Goal: Transaction & Acquisition: Purchase product/service

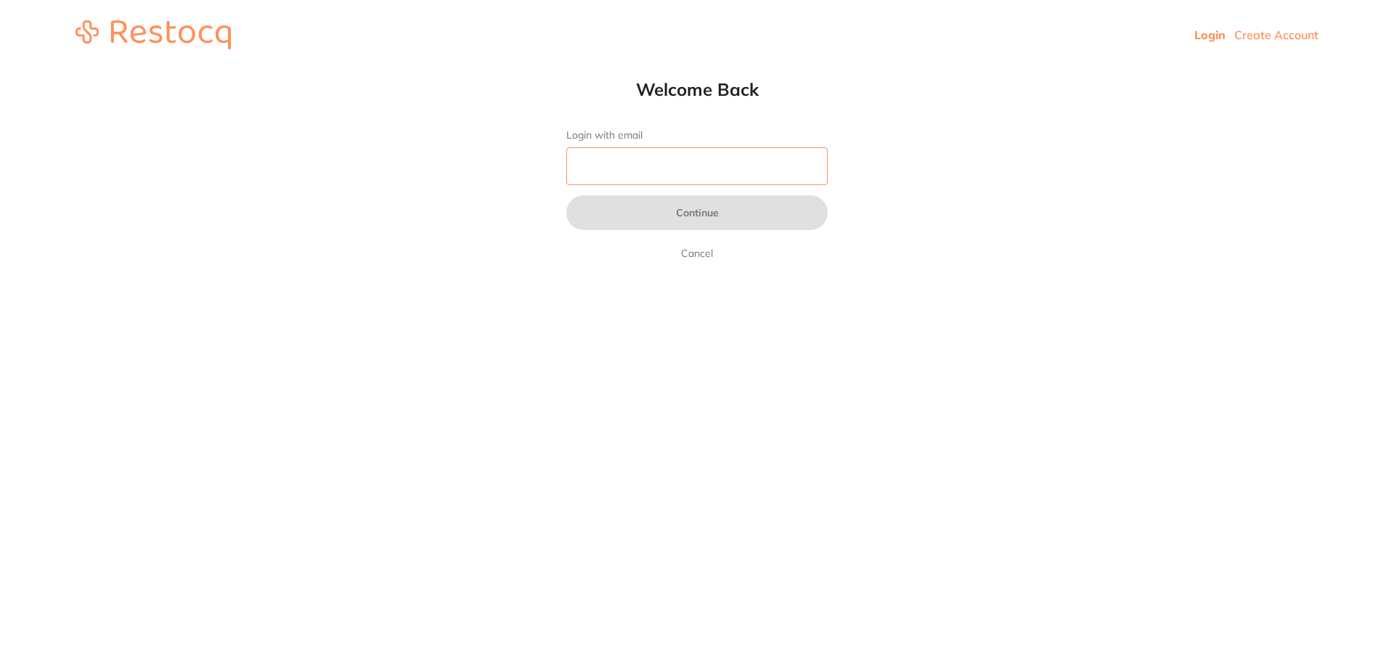
click at [628, 168] on input "Login with email" at bounding box center [697, 166] width 261 height 38
type input "[EMAIL_ADDRESS][DOMAIN_NAME]"
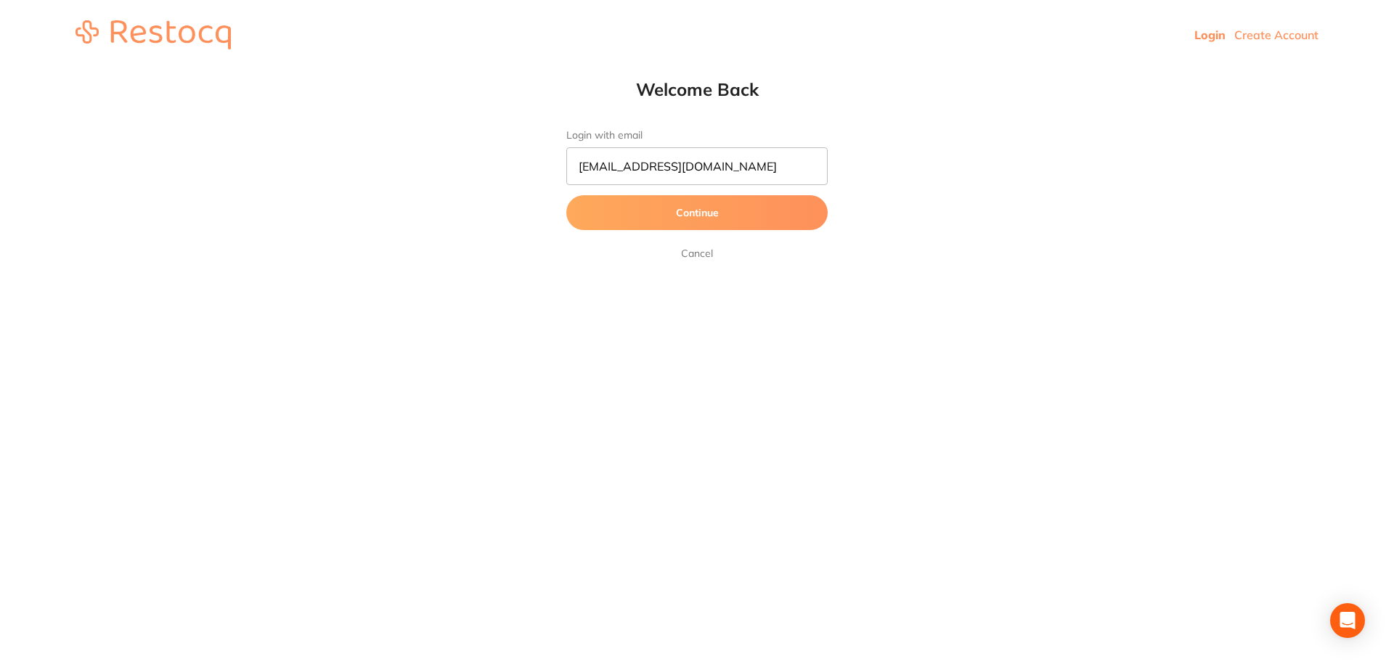
click at [630, 212] on button "Continue" at bounding box center [697, 212] width 261 height 35
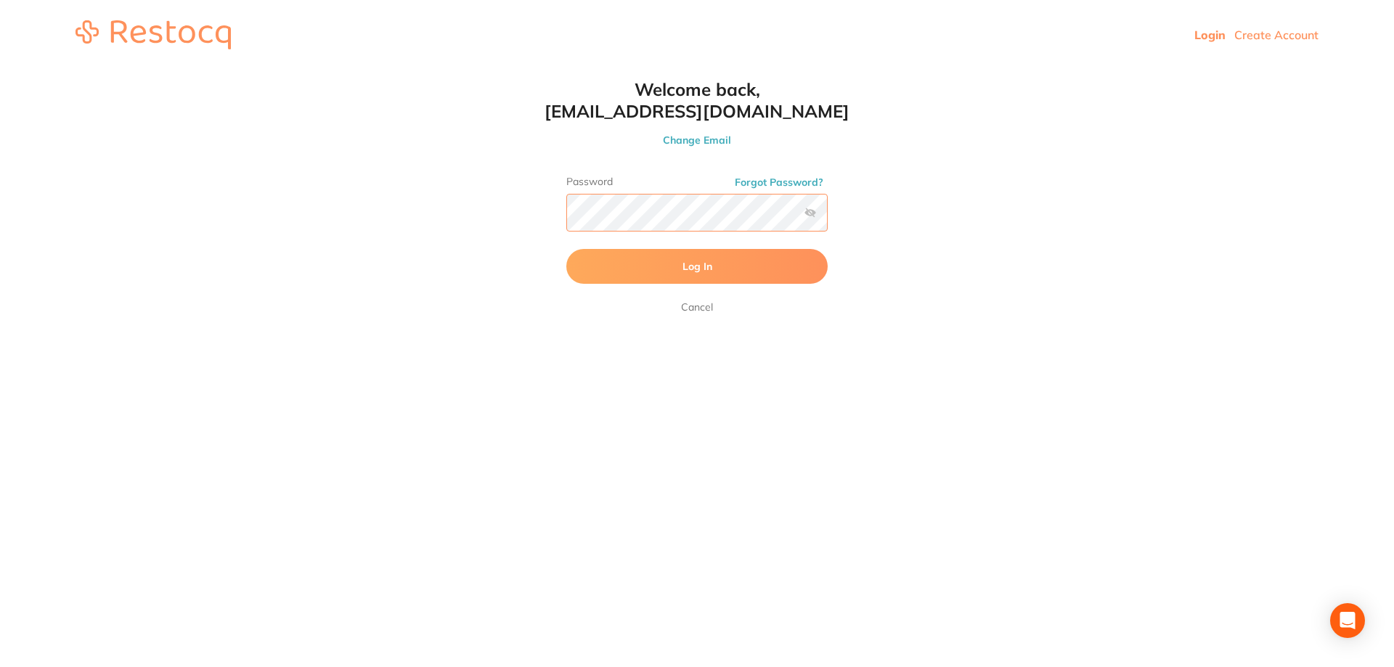
click at [567, 249] on button "Log In" at bounding box center [697, 266] width 261 height 35
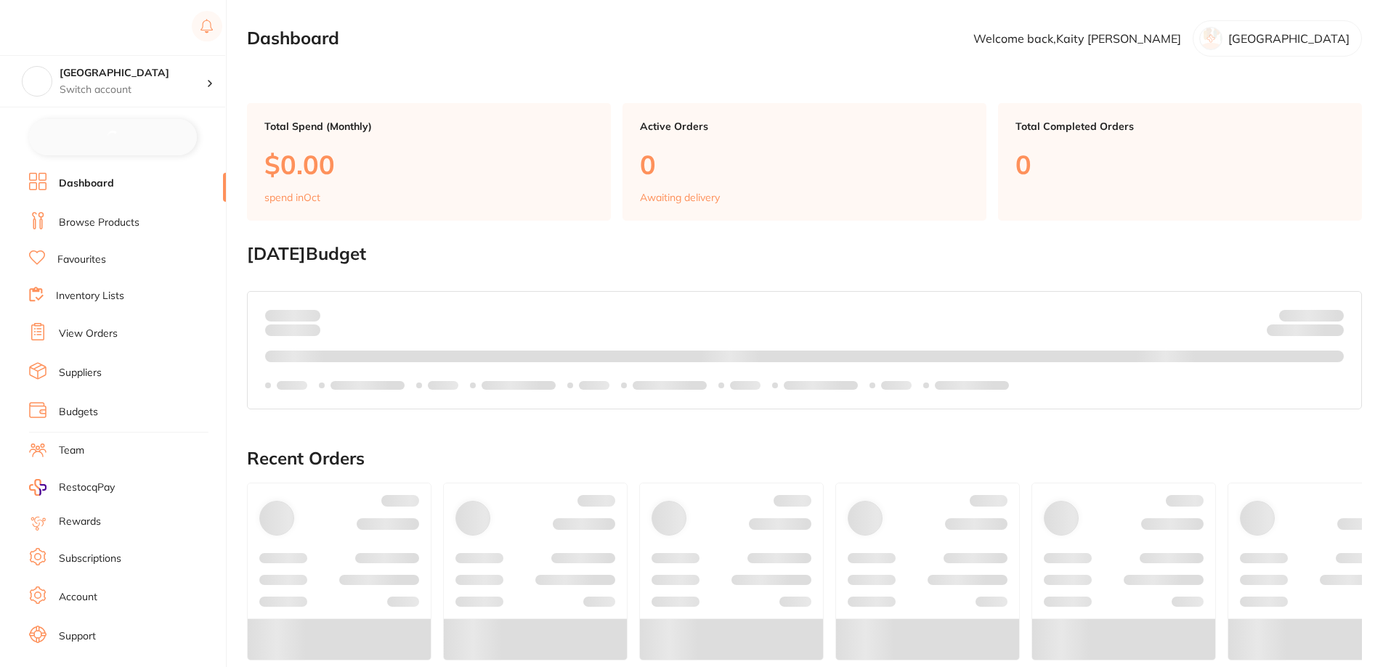
checkbox input "false"
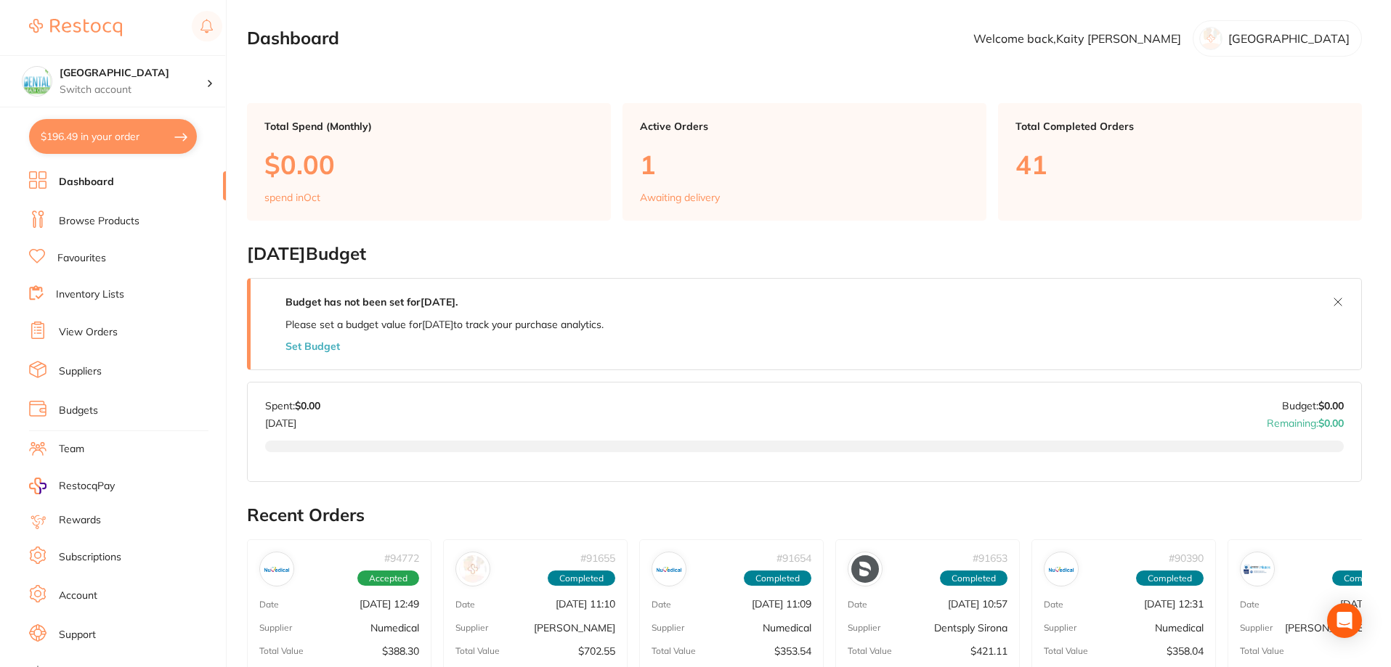
click at [106, 222] on link "Browse Products" at bounding box center [99, 221] width 81 height 15
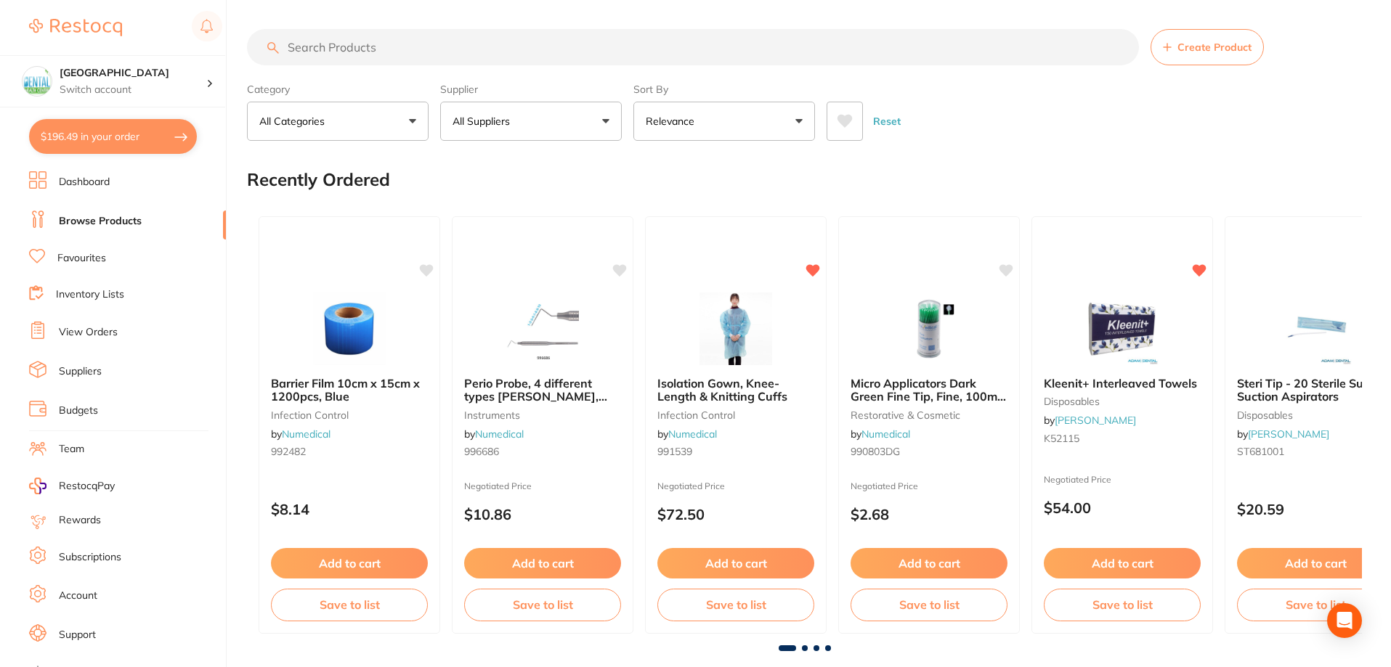
click at [387, 49] on input "search" at bounding box center [693, 47] width 892 height 36
paste input "KY-282353"
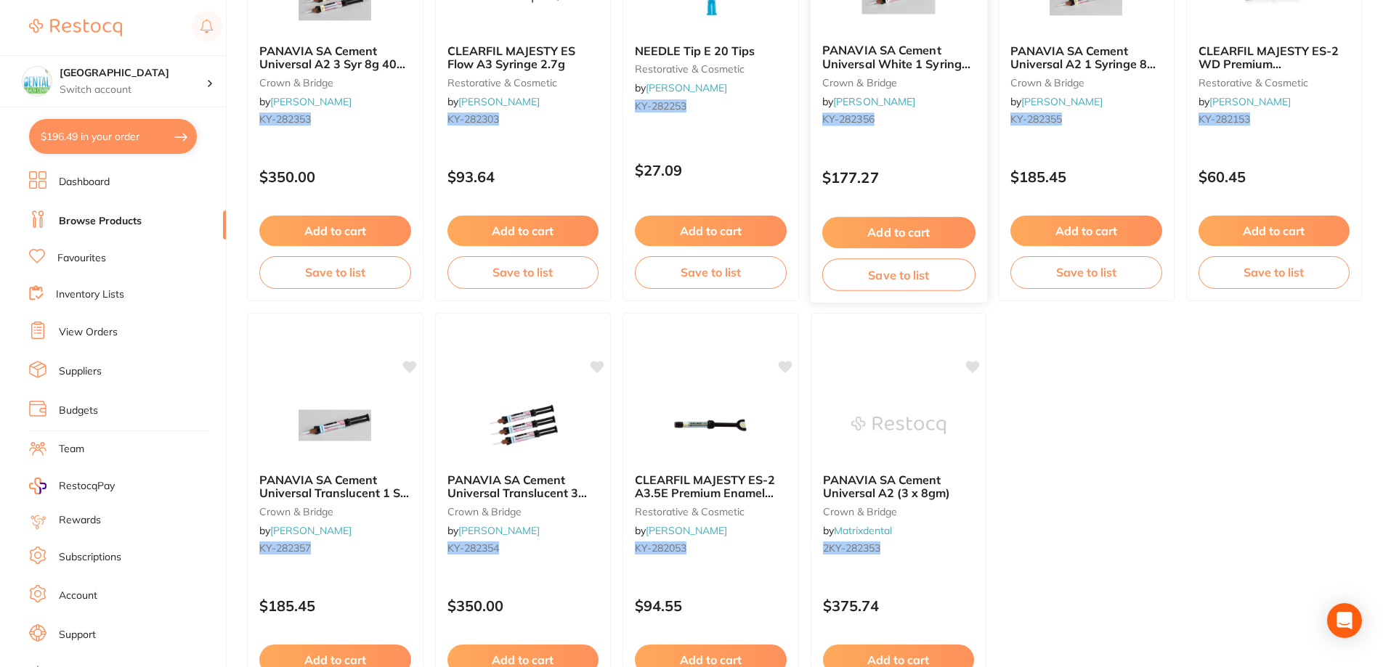
scroll to position [363, 0]
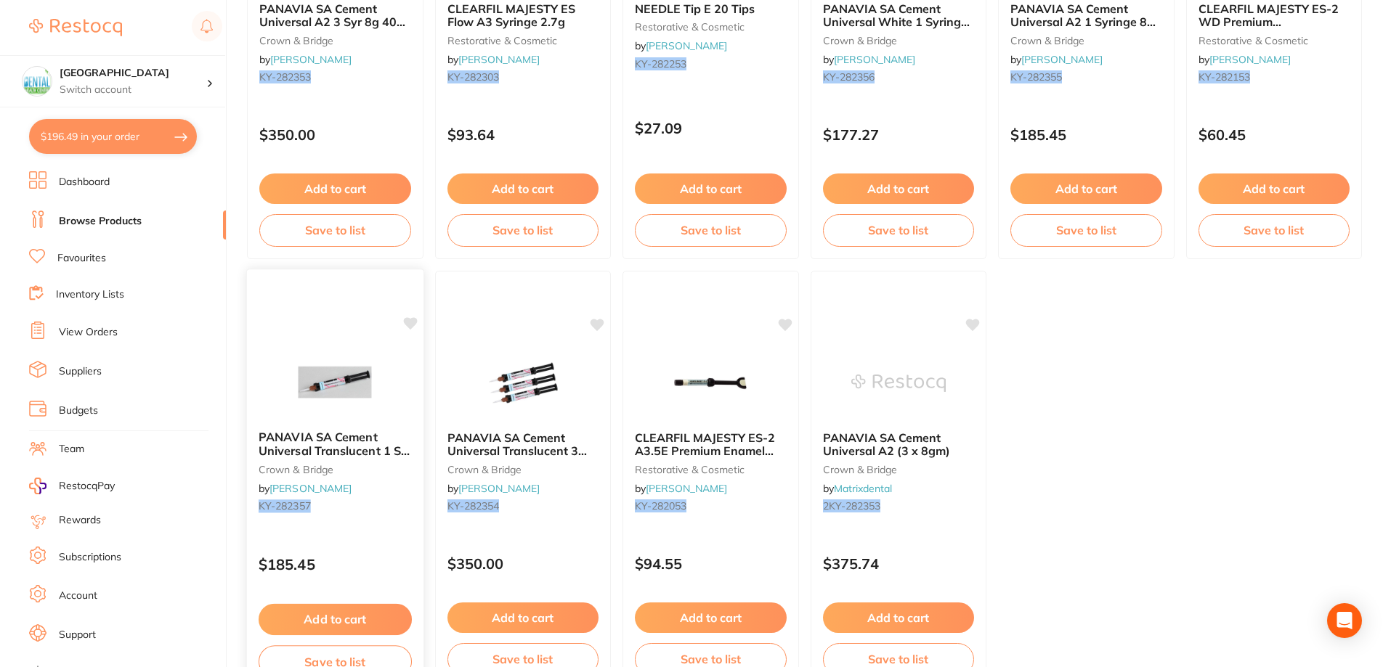
click at [320, 509] on small "KY-282357" at bounding box center [335, 506] width 153 height 12
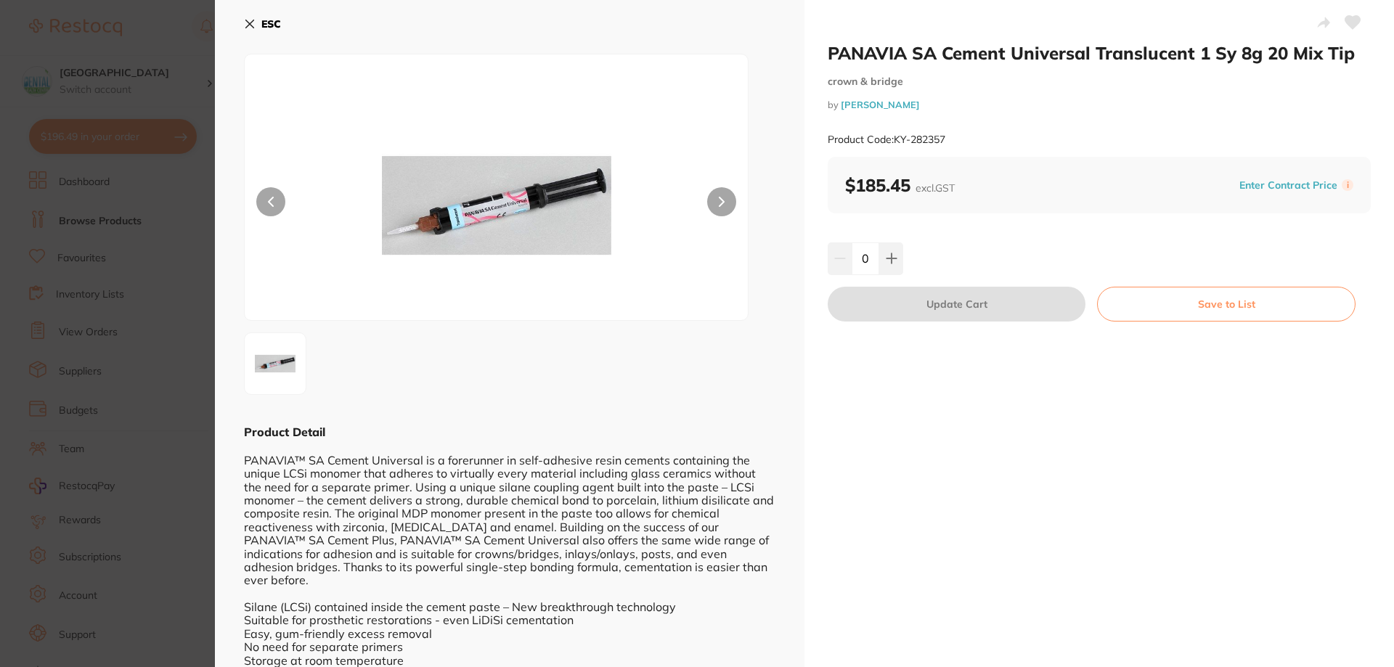
click at [927, 76] on small "crown & bridge" at bounding box center [1099, 82] width 543 height 12
drag, startPoint x: 930, startPoint y: 136, endPoint x: 896, endPoint y: 140, distance: 33.7
click at [896, 140] on div "Product Code: KY-282357" at bounding box center [1099, 140] width 543 height 36
copy small "KY-282357"
click at [245, 23] on icon at bounding box center [250, 24] width 12 height 12
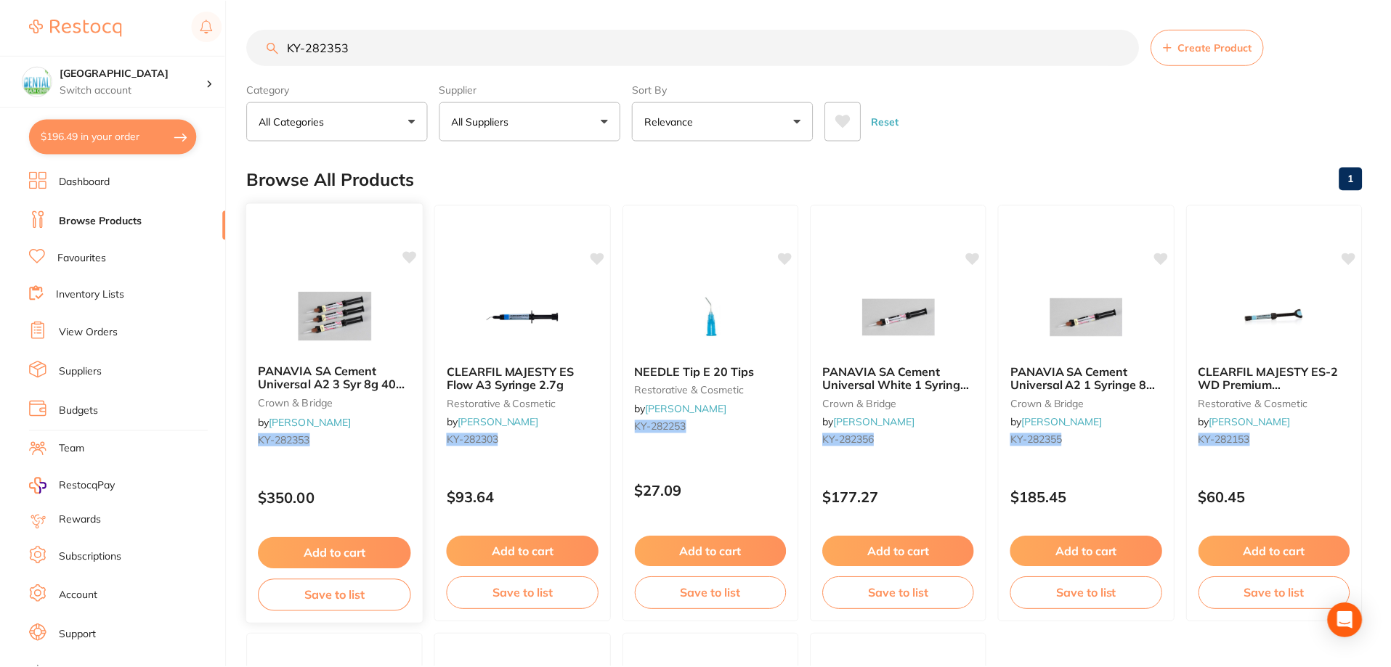
scroll to position [363, 0]
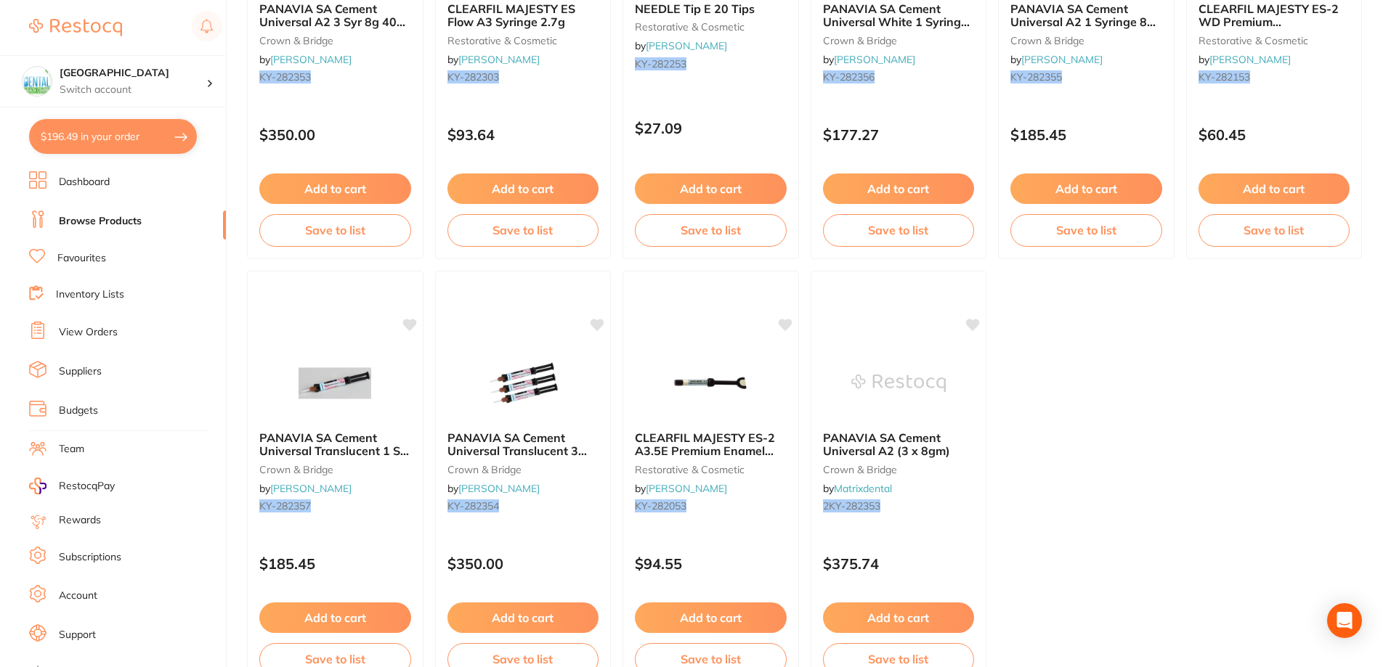
click at [152, 219] on li "Browse Products" at bounding box center [127, 222] width 197 height 22
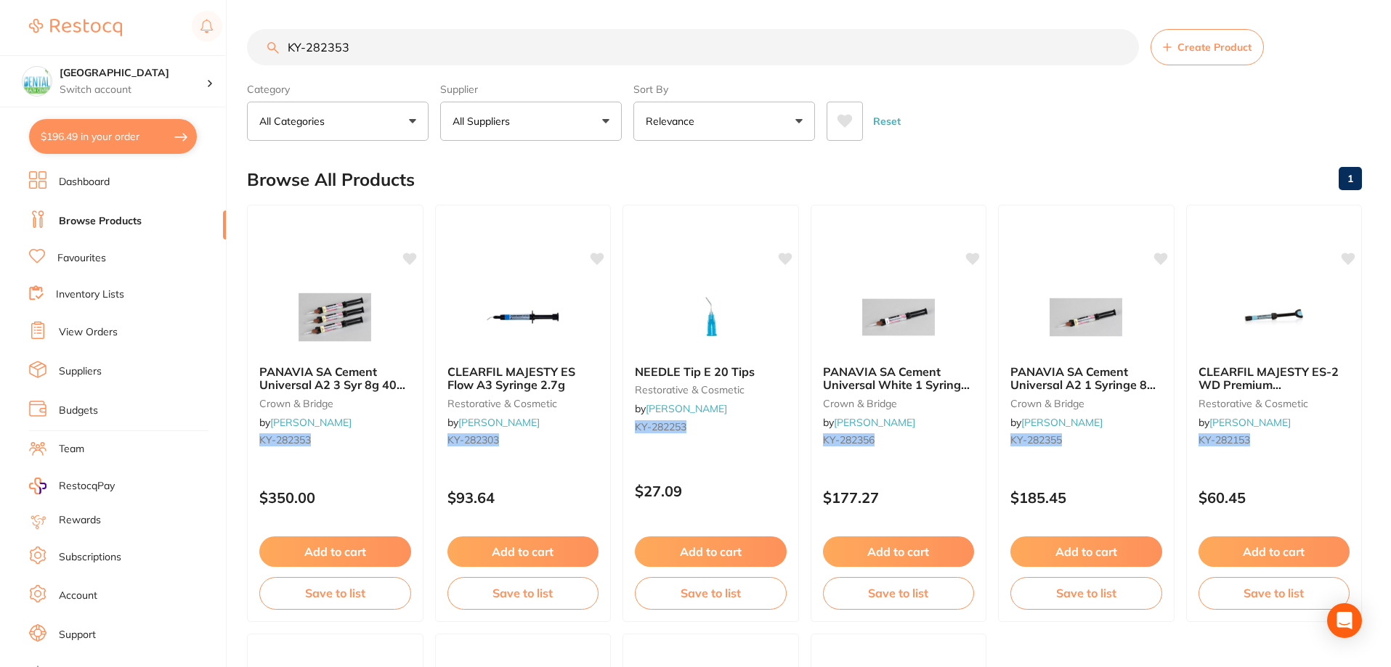
drag, startPoint x: 304, startPoint y: 47, endPoint x: 227, endPoint y: 15, distance: 83.6
click at [261, 47] on input "KY-282353" at bounding box center [693, 47] width 892 height 36
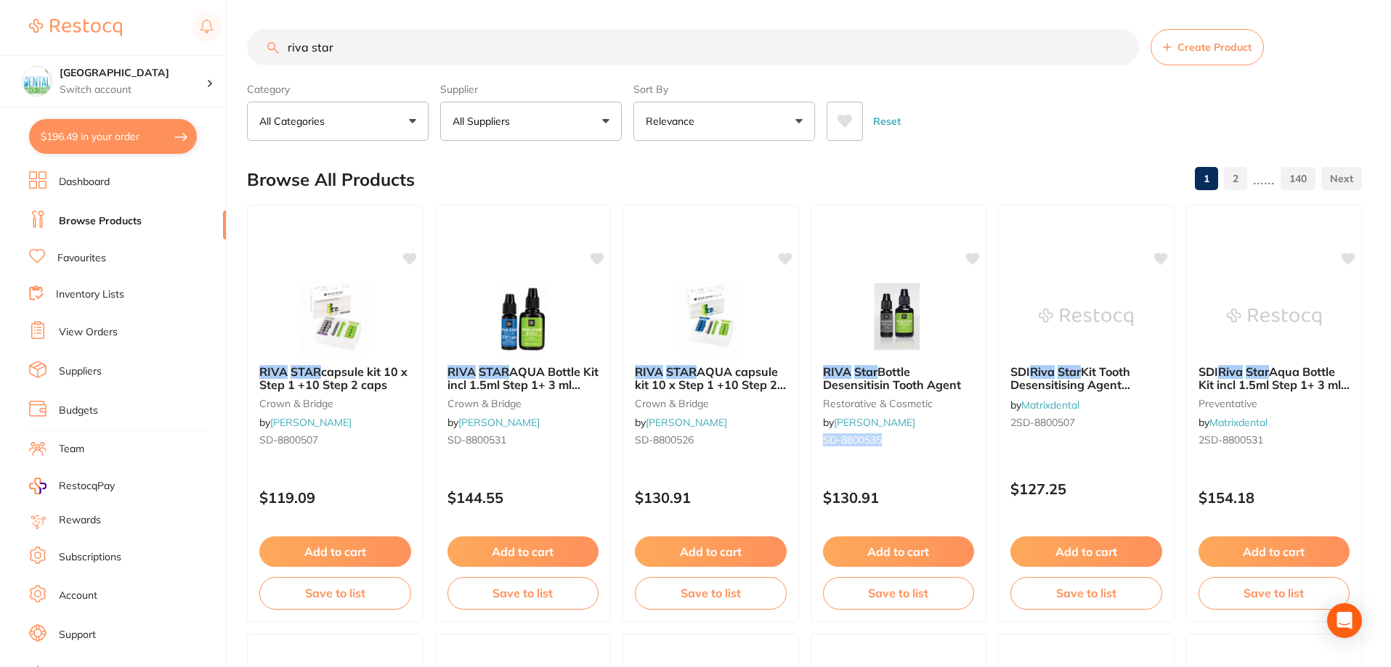
drag, startPoint x: 912, startPoint y: 442, endPoint x: 808, endPoint y: 442, distance: 103.9
copy span "SD-8800535"
drag, startPoint x: 523, startPoint y: 443, endPoint x: 446, endPoint y: 440, distance: 77.0
click at [446, 440] on div "RIVA STAR AQUA Bottle Kit incl 1.5ml Step 1+ 3 ml Step 2 crown & bridge by Henr…" at bounding box center [522, 408] width 176 height 111
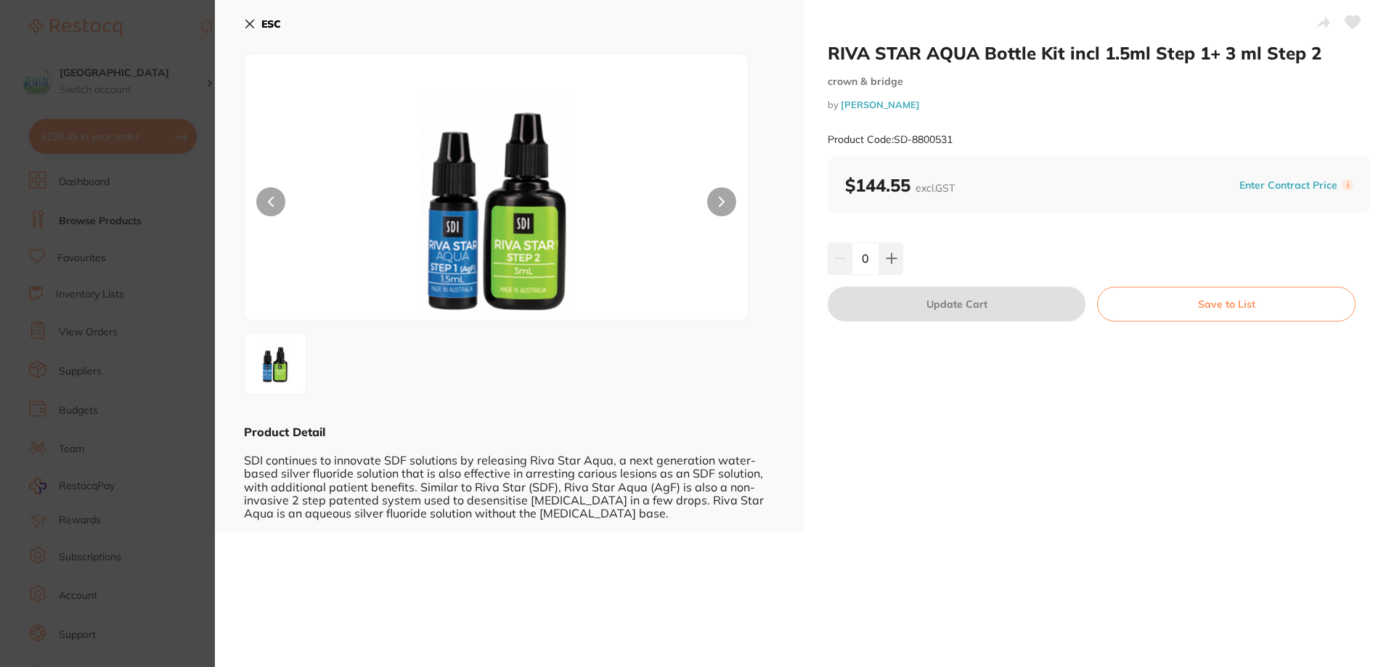
click at [244, 27] on div "ESC Product Detail SDI continues to innovate SDF solutions by releasing Riva St…" at bounding box center [510, 266] width 590 height 532
click at [248, 25] on icon at bounding box center [250, 24] width 8 height 8
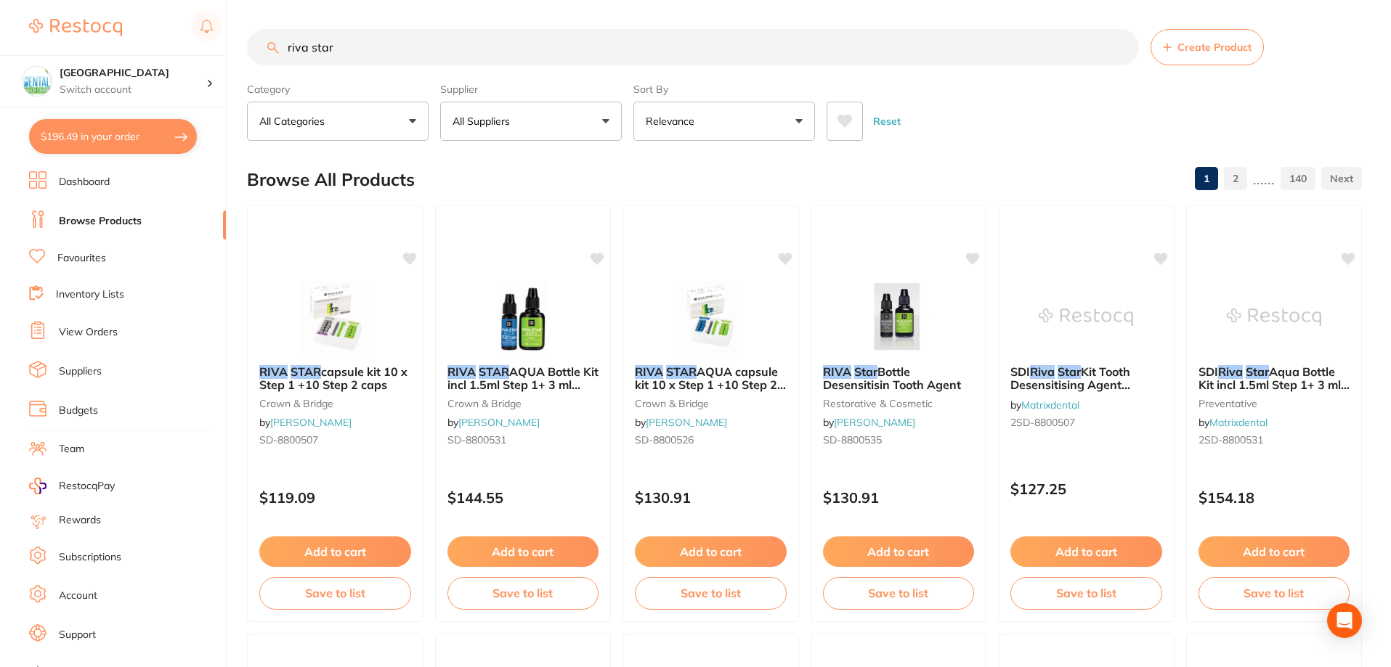
drag, startPoint x: 404, startPoint y: 38, endPoint x: 52, endPoint y: 38, distance: 351.5
click at [61, 38] on div "$196.49 Dental Health Centre Switch account Dental Health Centre $196.49 in you…" at bounding box center [695, 333] width 1391 height 667
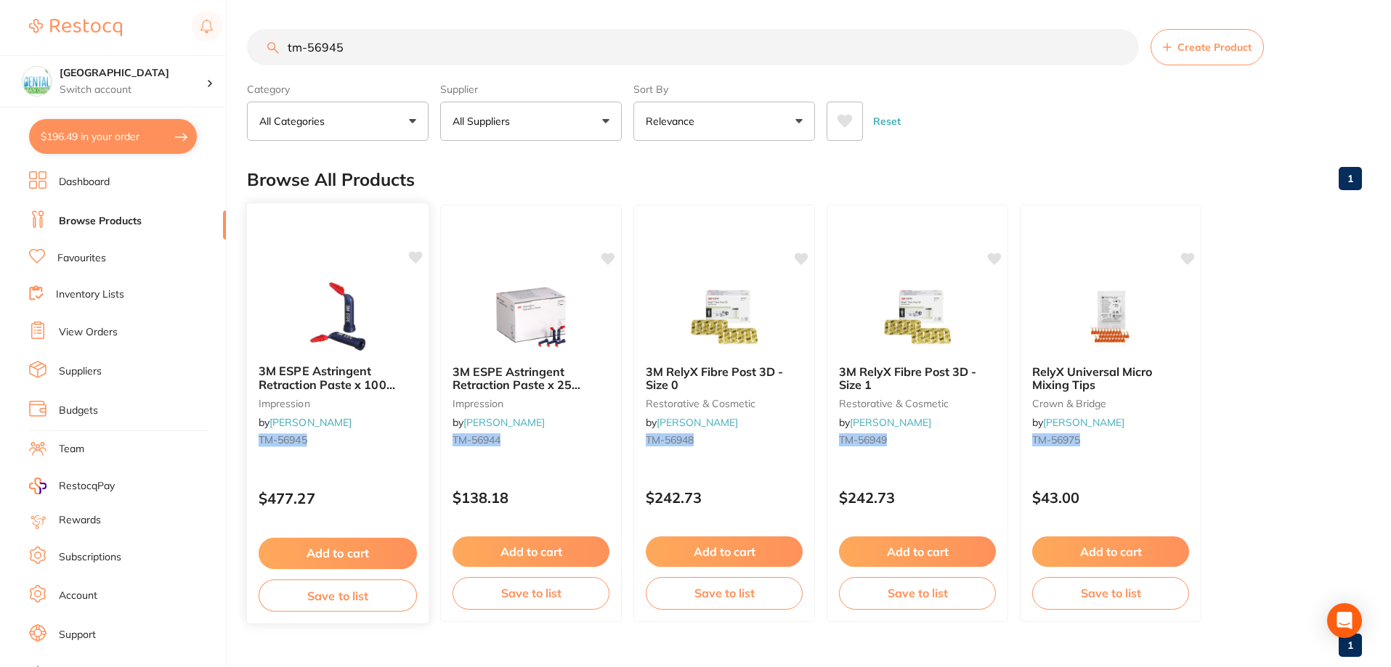
type input "tm-56945"
click at [331, 439] on small "TM-56945" at bounding box center [338, 440] width 158 height 12
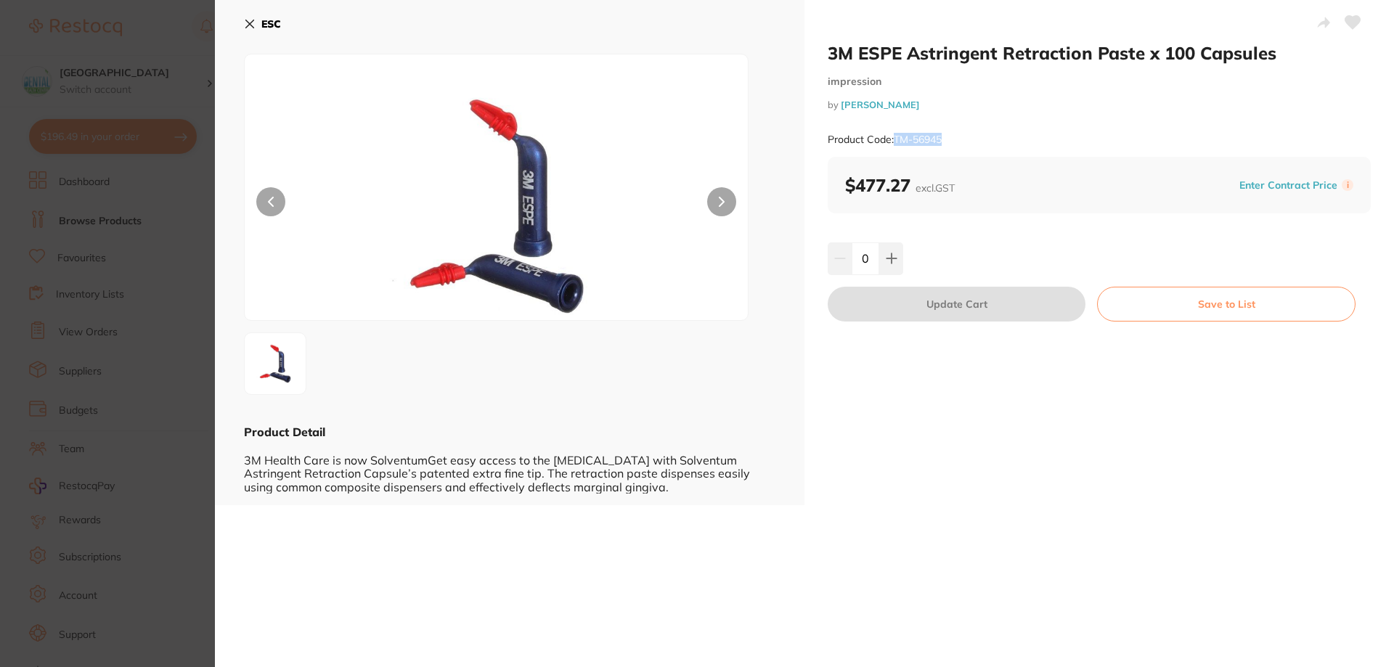
drag, startPoint x: 966, startPoint y: 139, endPoint x: 896, endPoint y: 146, distance: 70.1
click at [896, 146] on div "Product Code: TM-56945" at bounding box center [1099, 140] width 543 height 36
copy small "TM-56945"
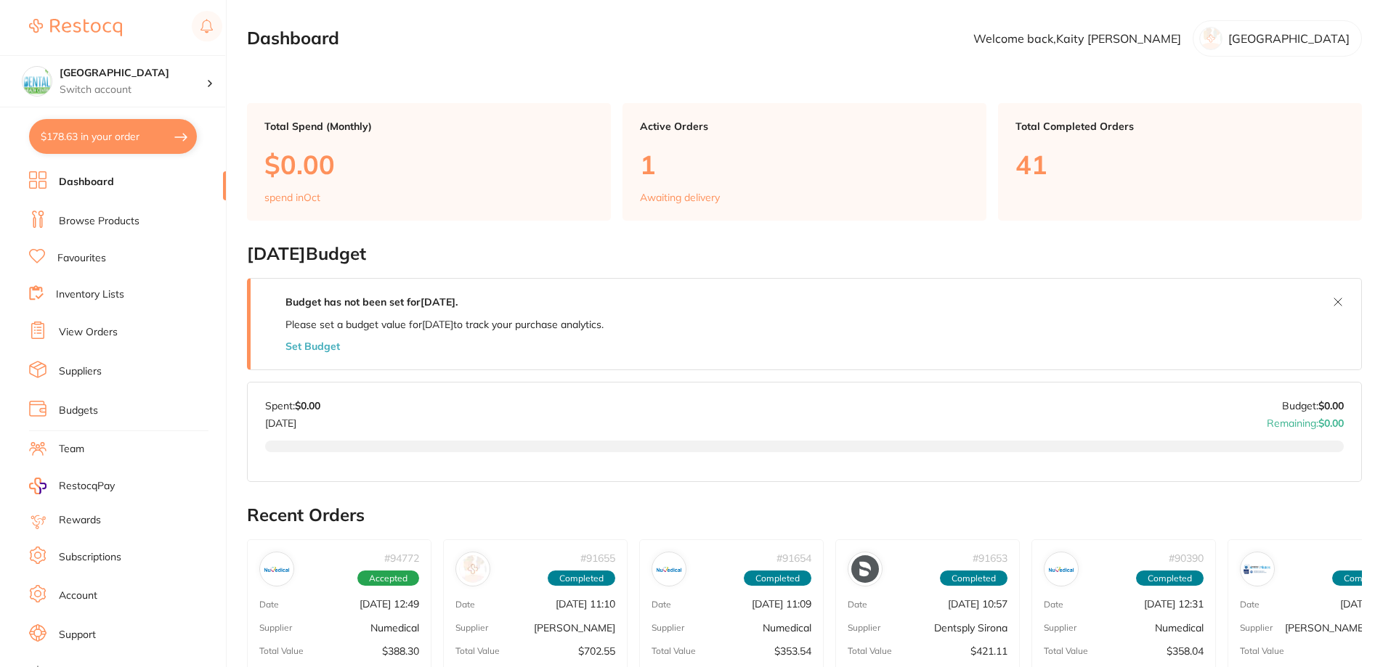
click at [123, 211] on li "Browse Products" at bounding box center [127, 222] width 197 height 22
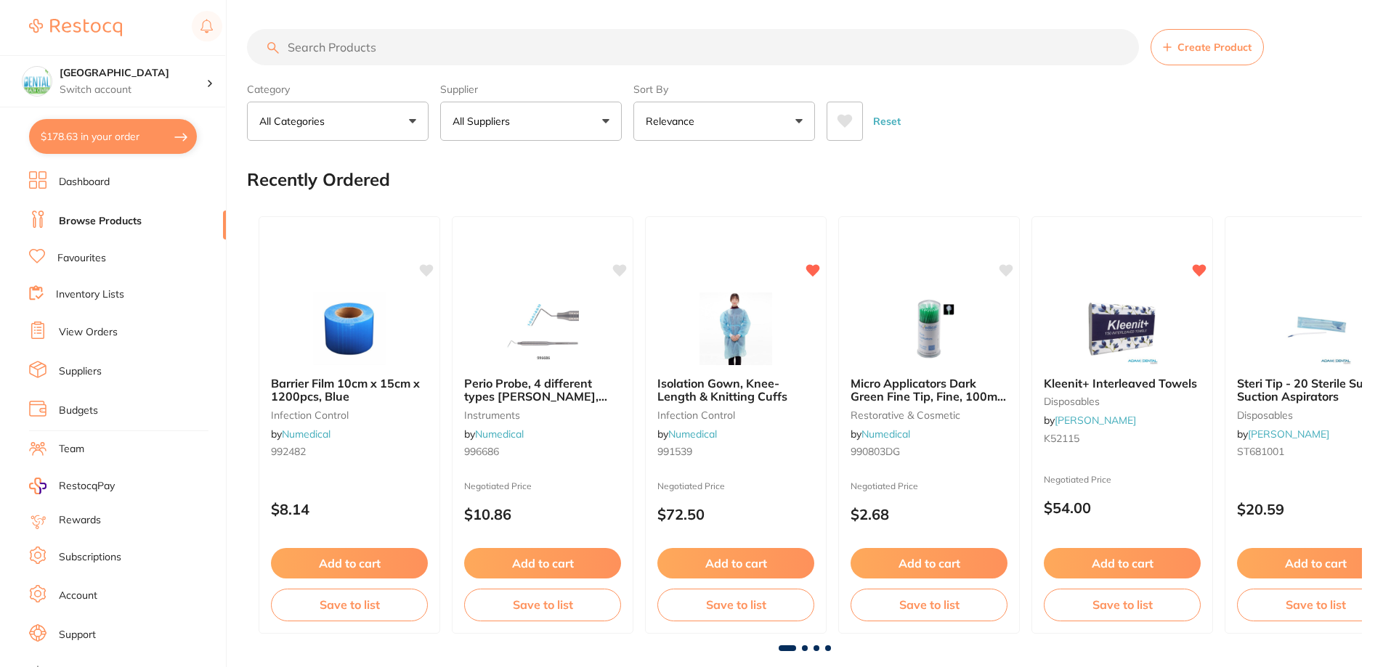
click at [397, 40] on input "search" at bounding box center [693, 47] width 892 height 36
paste input "TH1205023X5"
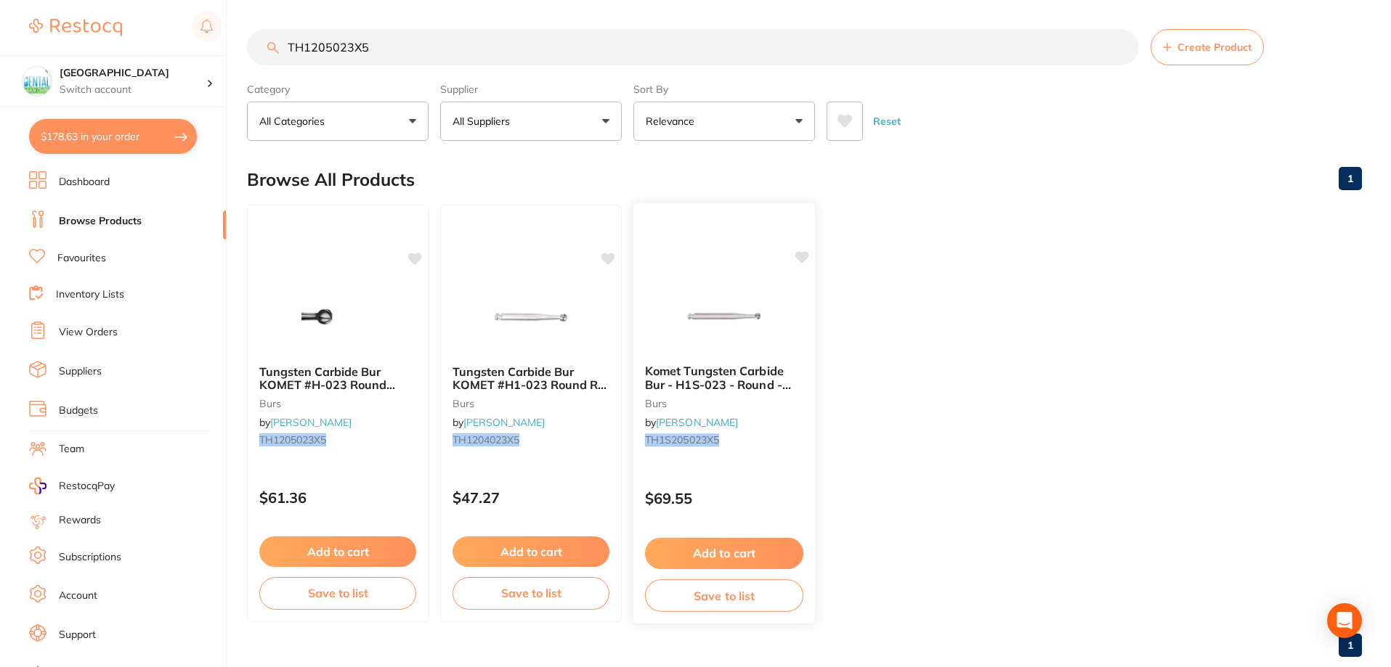
click at [694, 312] on img at bounding box center [723, 316] width 95 height 73
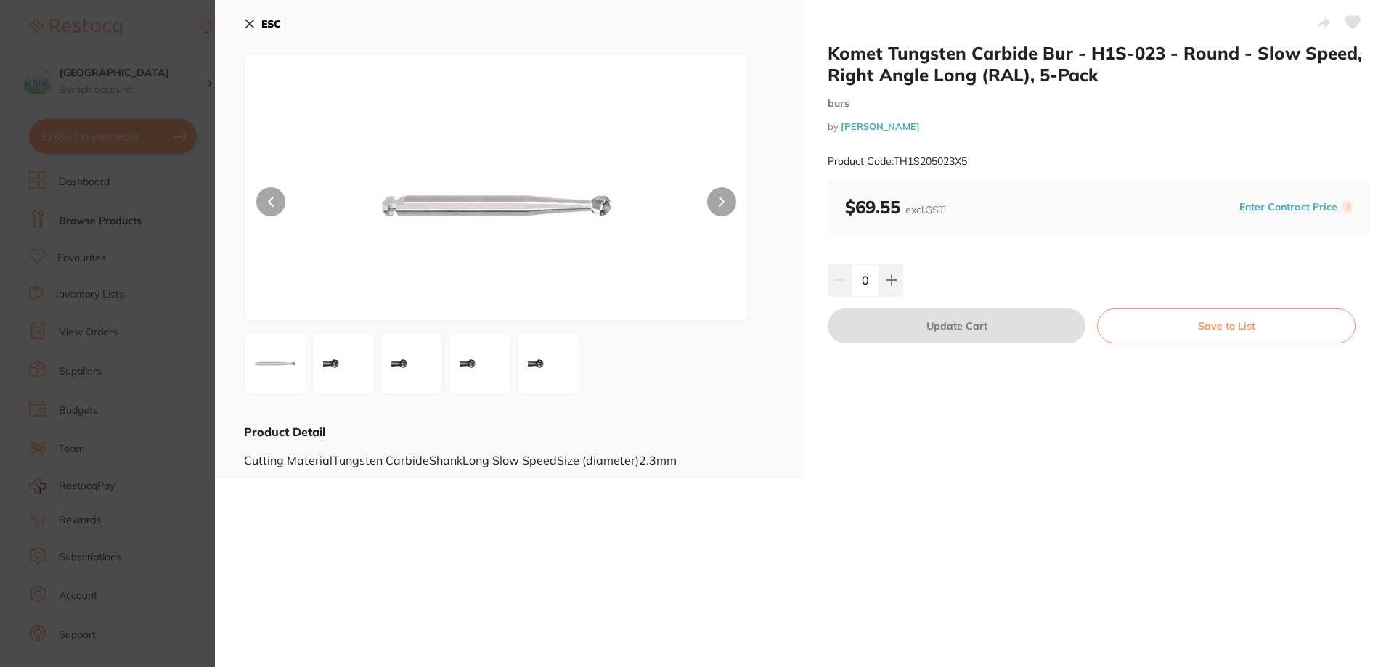
click at [246, 17] on button "ESC" at bounding box center [262, 24] width 37 height 25
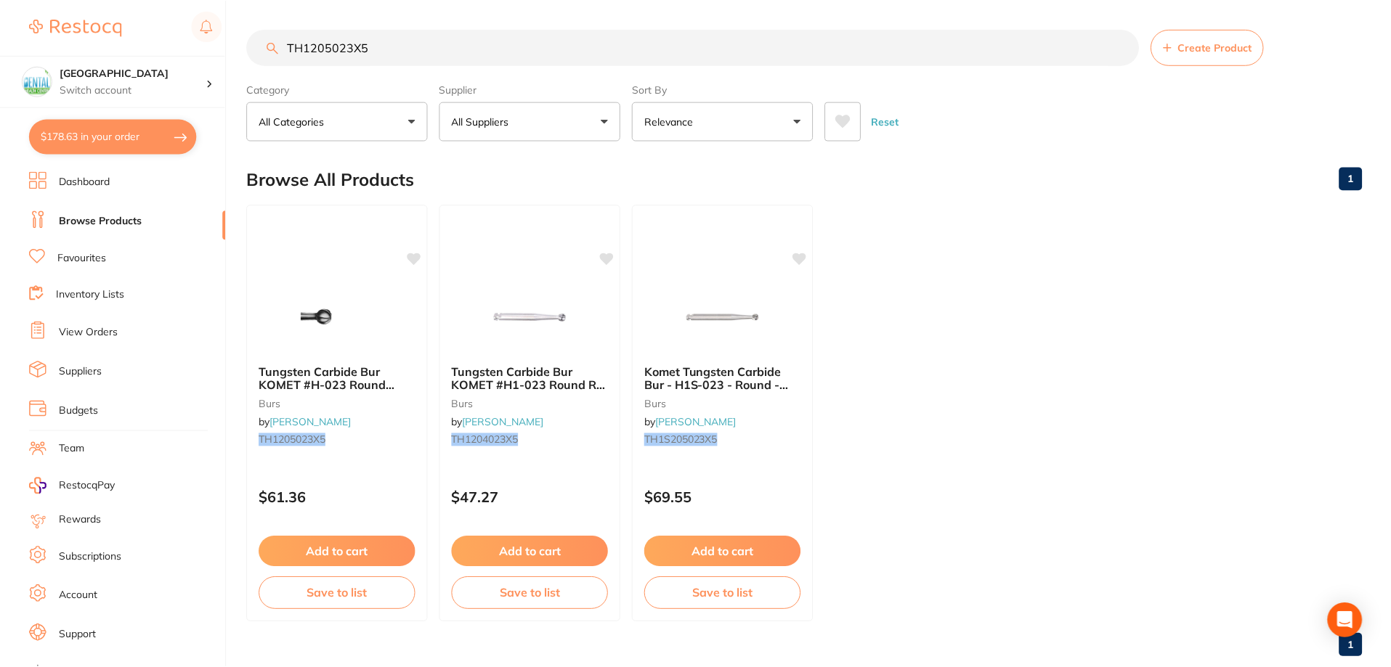
scroll to position [9, 0]
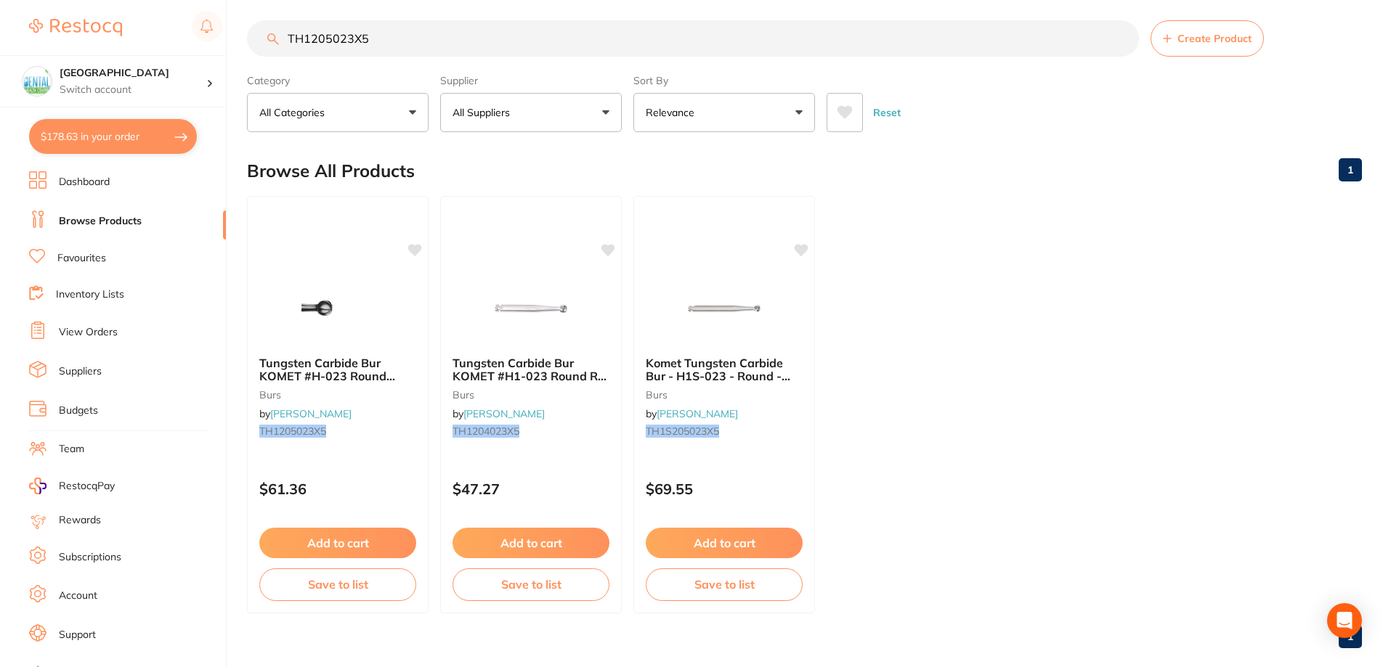
drag, startPoint x: 433, startPoint y: 38, endPoint x: 0, endPoint y: 38, distance: 432.9
click at [33, 41] on div "$178.63 Dental Health Centre Switch account Dental Health Centre $178.63 in you…" at bounding box center [695, 324] width 1391 height 667
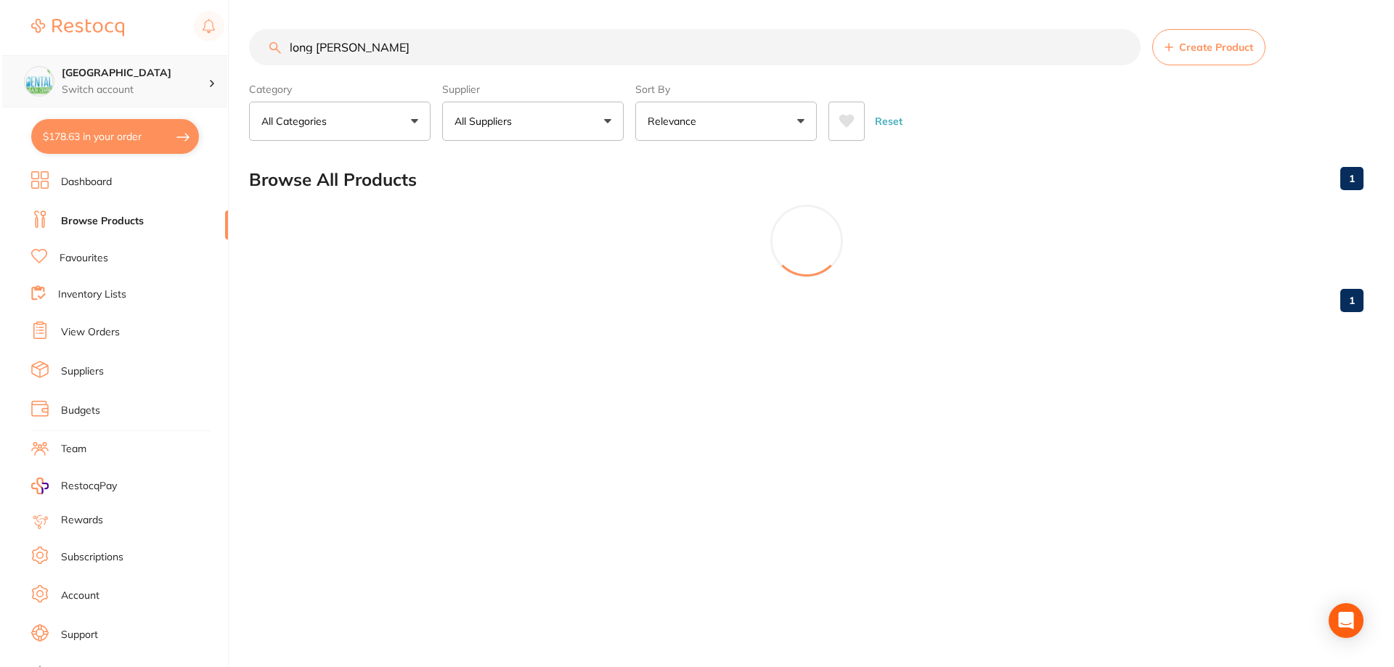
scroll to position [0, 0]
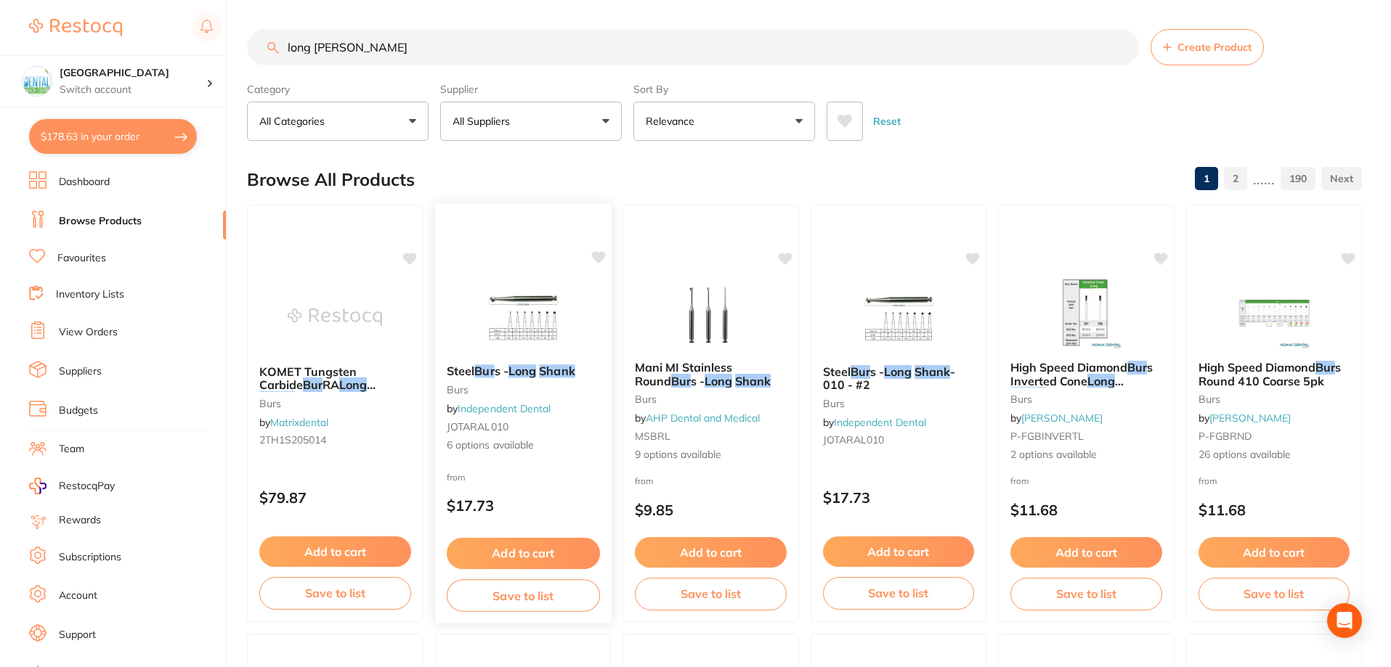
click at [523, 353] on img at bounding box center [522, 316] width 95 height 73
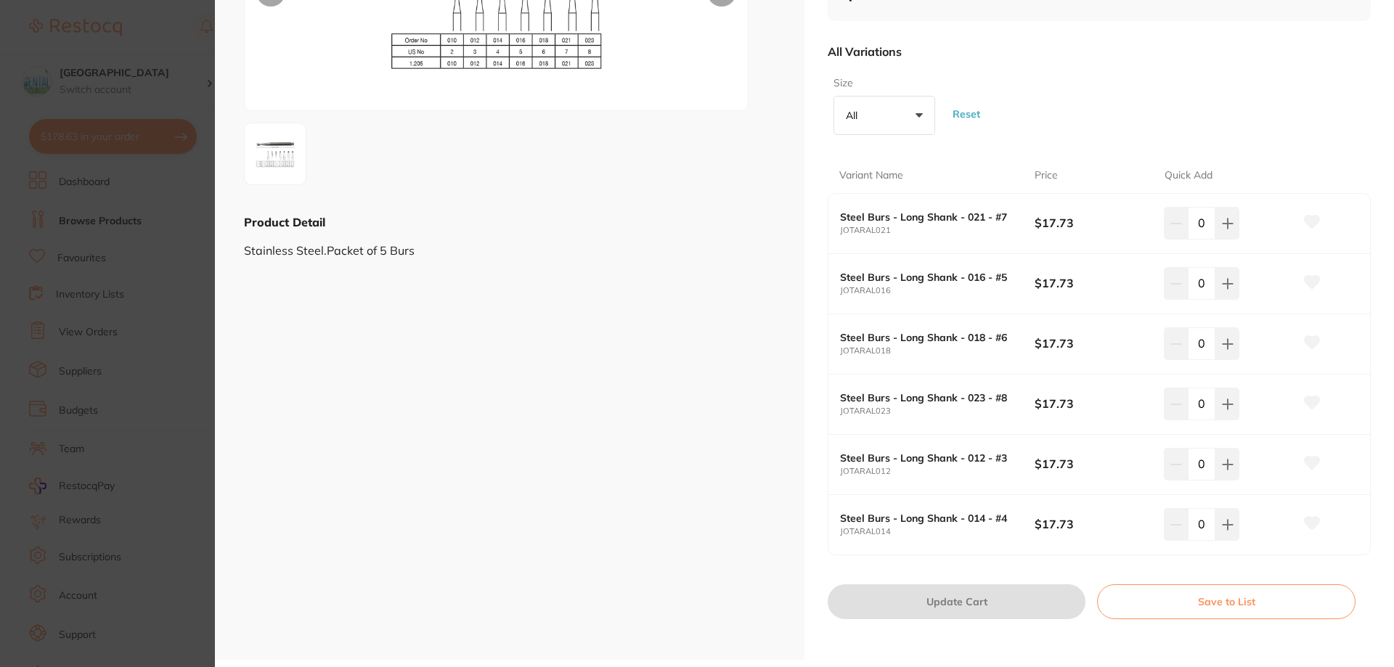
scroll to position [218, 0]
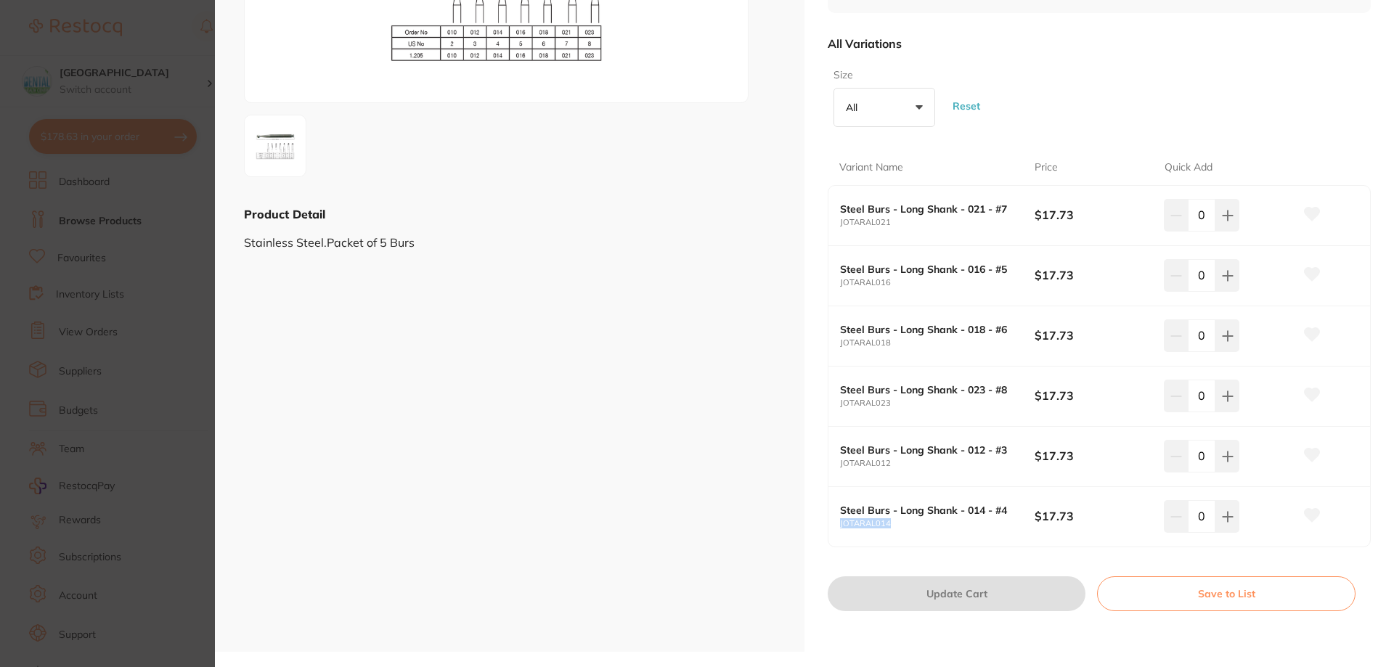
drag, startPoint x: 871, startPoint y: 526, endPoint x: 837, endPoint y: 526, distance: 33.4
click at [837, 526] on div "Steel Burs - Long Shank - 014 - #4 JOTARAL014 $17.73 0" at bounding box center [1100, 517] width 542 height 60
copy small "JOTARAL014"
drag, startPoint x: 899, startPoint y: 285, endPoint x: 824, endPoint y: 281, distance: 75.6
click at [824, 281] on div "Steel Burs - Long Shank burs by Independent Dental Product Code: JOTARAL010 fro…" at bounding box center [1100, 217] width 590 height 870
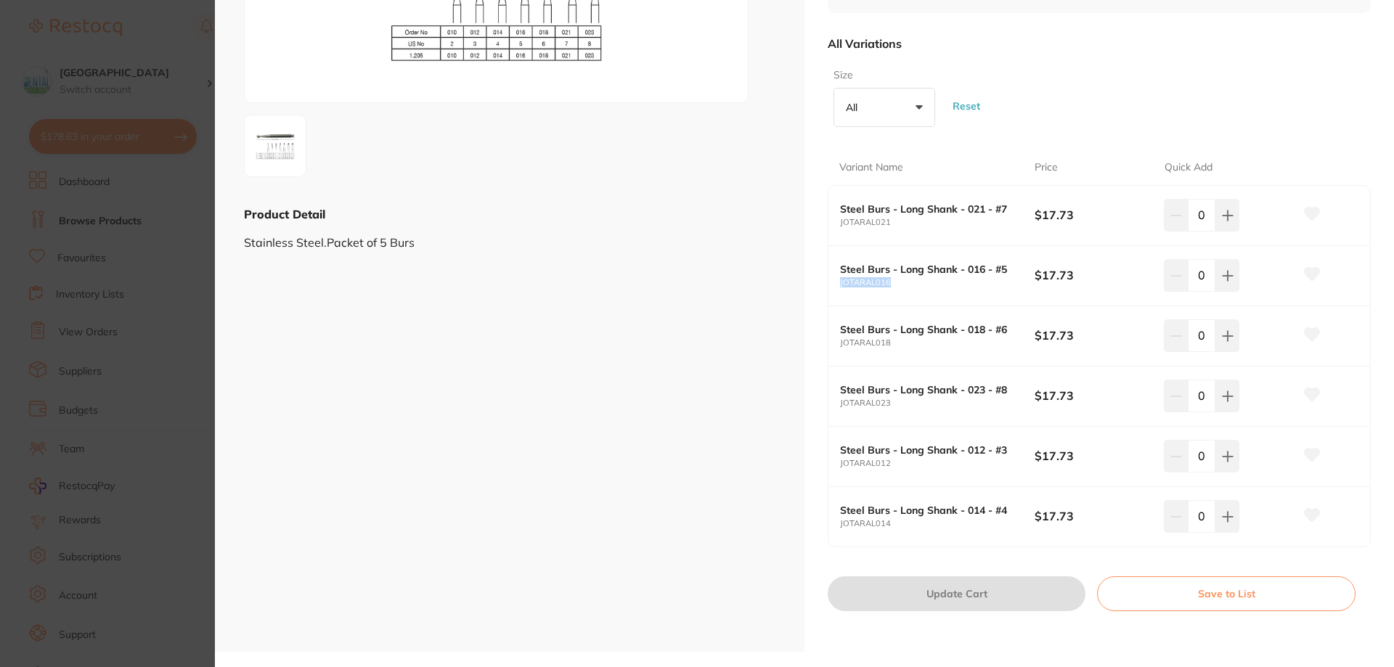
copy small "JOTARAL016"
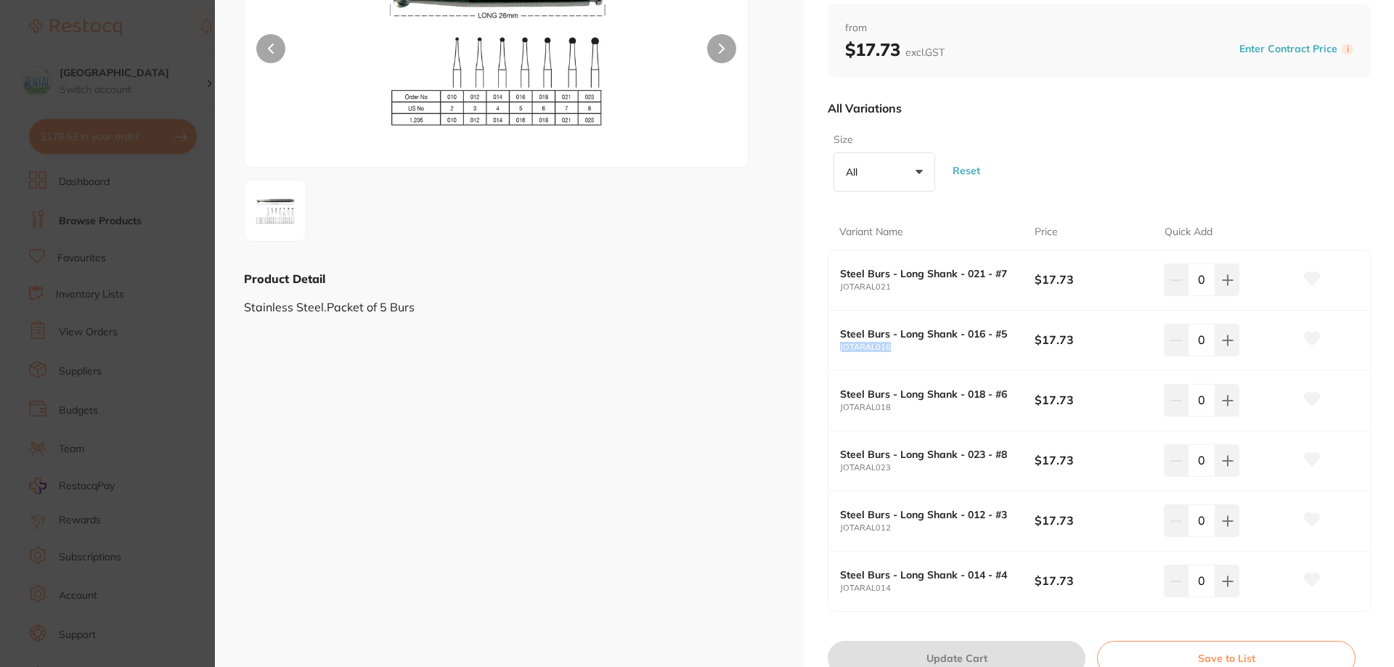
scroll to position [73, 0]
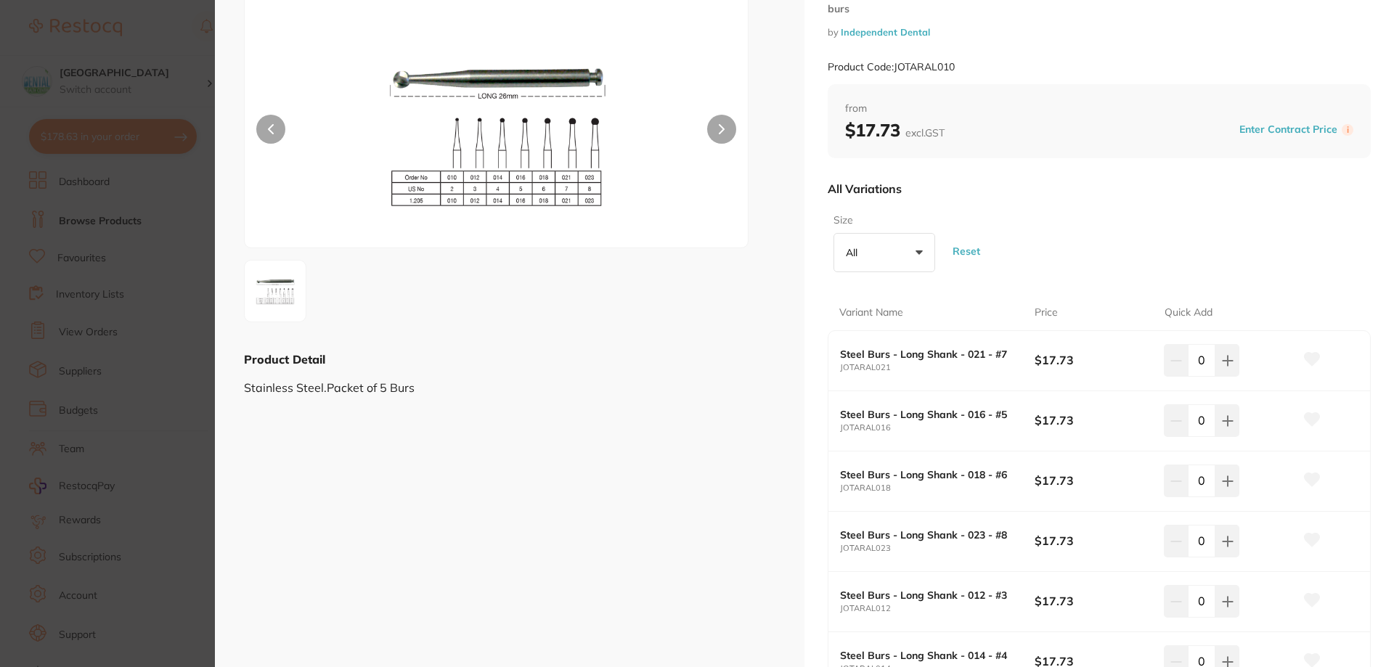
click at [152, 78] on section "Steel Burs - Long Shank burs by Independent Dental Product Code: JOTARAL010 ESC…" at bounding box center [697, 333] width 1394 height 667
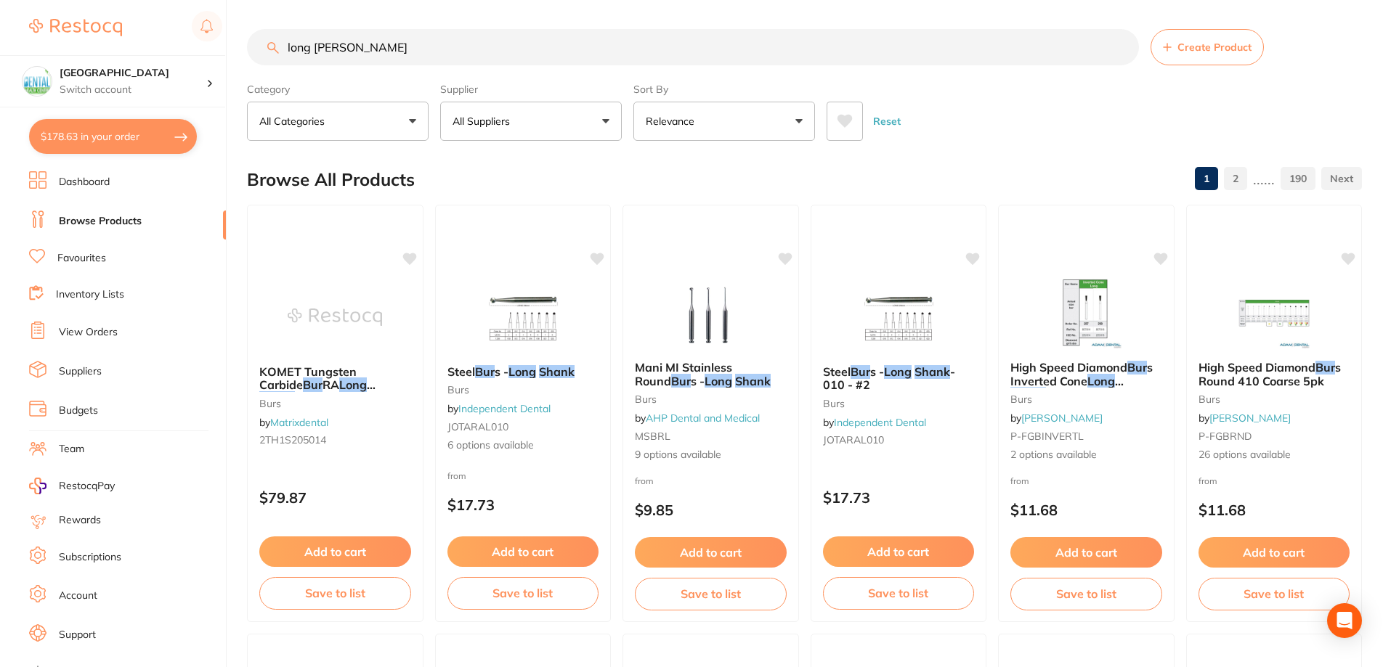
drag, startPoint x: 341, startPoint y: 49, endPoint x: 107, endPoint y: 46, distance: 234.6
click at [110, 48] on div "$178.63 Dental Health Centre Switch account Dental Health Centre $178.63 in you…" at bounding box center [695, 333] width 1391 height 667
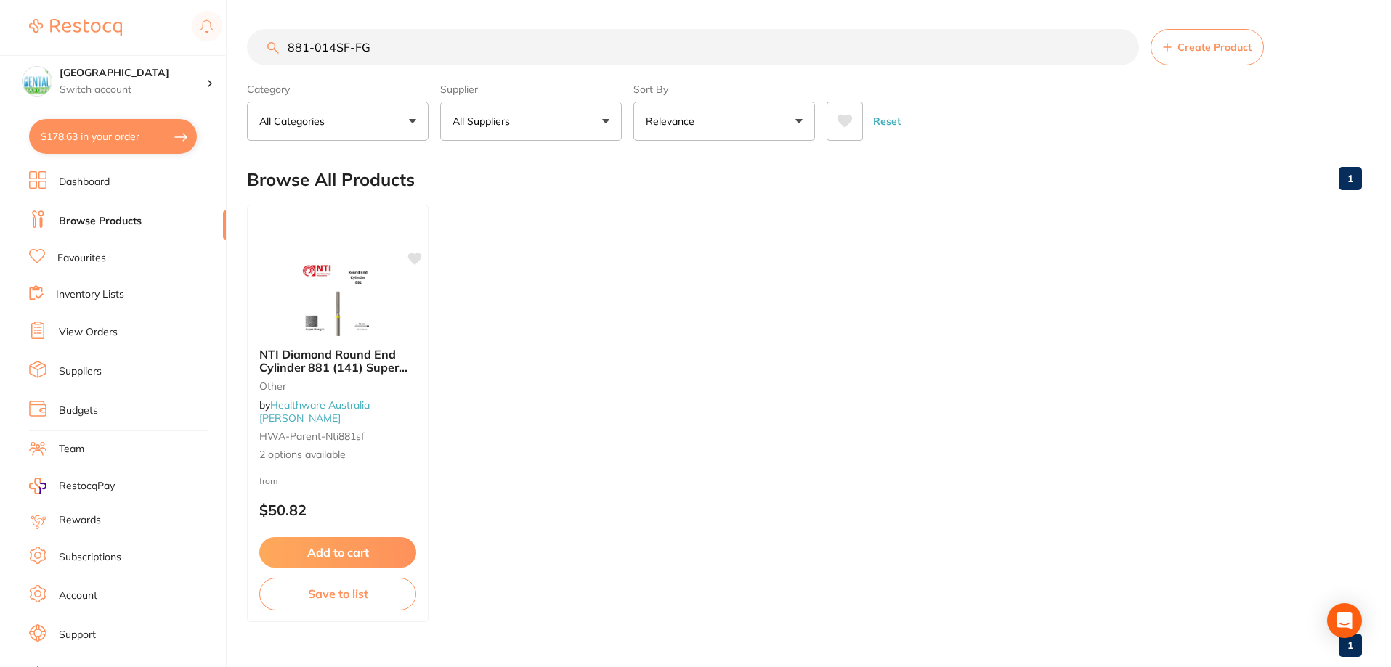
drag, startPoint x: 405, startPoint y: 46, endPoint x: 110, endPoint y: 44, distance: 294.9
click at [112, 44] on div "$178.63 Dental Health Centre Switch account Dental Health Centre $178.63 in you…" at bounding box center [695, 333] width 1391 height 667
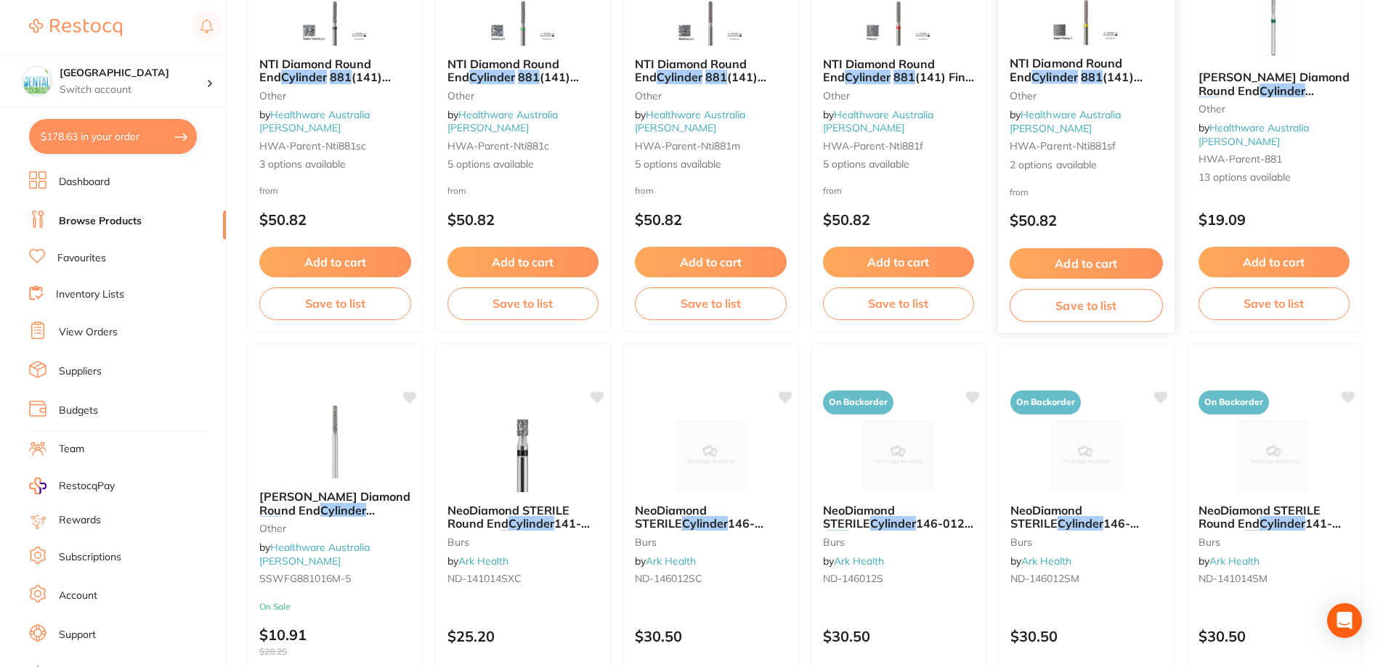
scroll to position [145, 0]
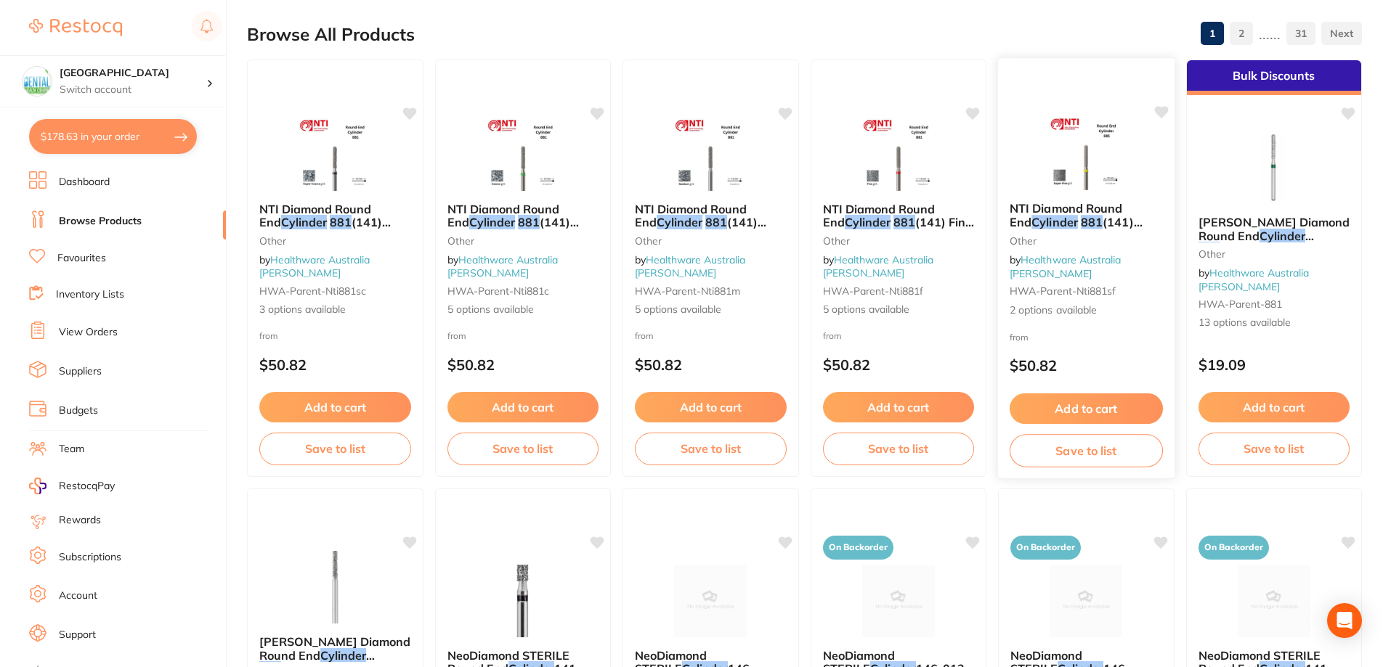
type input "cylinder 881"
click at [1092, 416] on button "Add to cart" at bounding box center [1086, 409] width 153 height 31
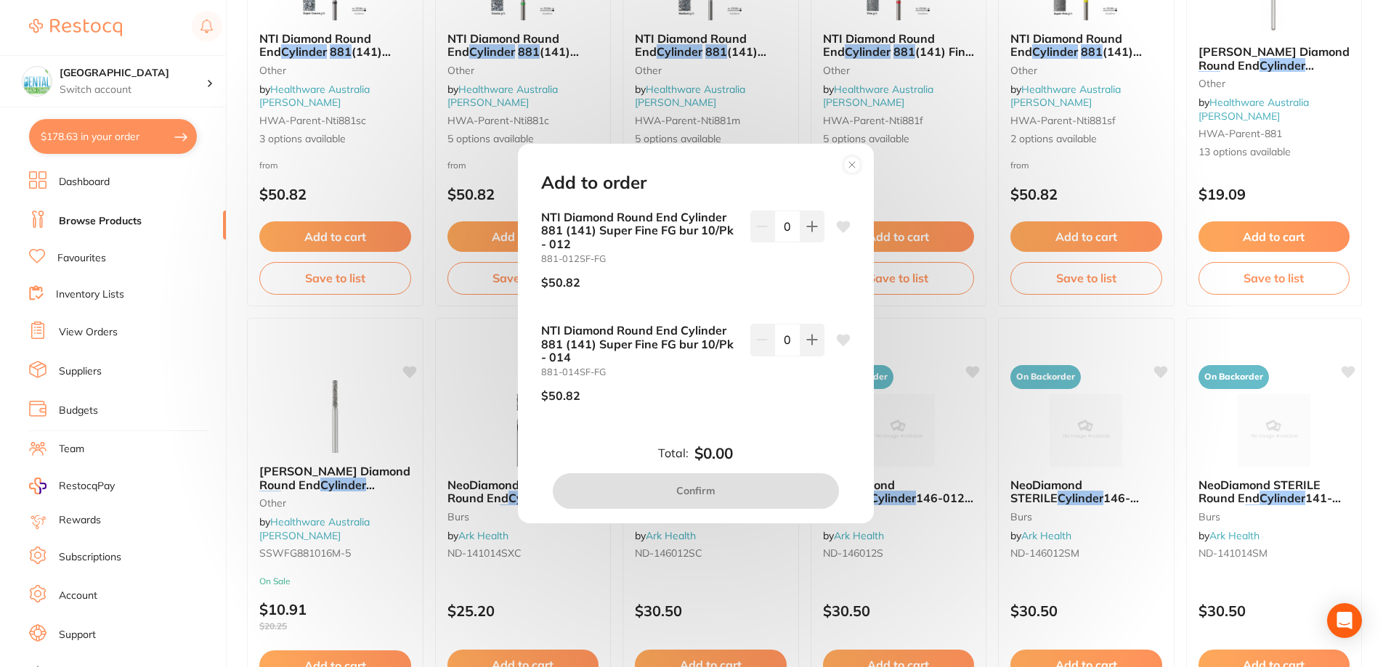
scroll to position [291, 0]
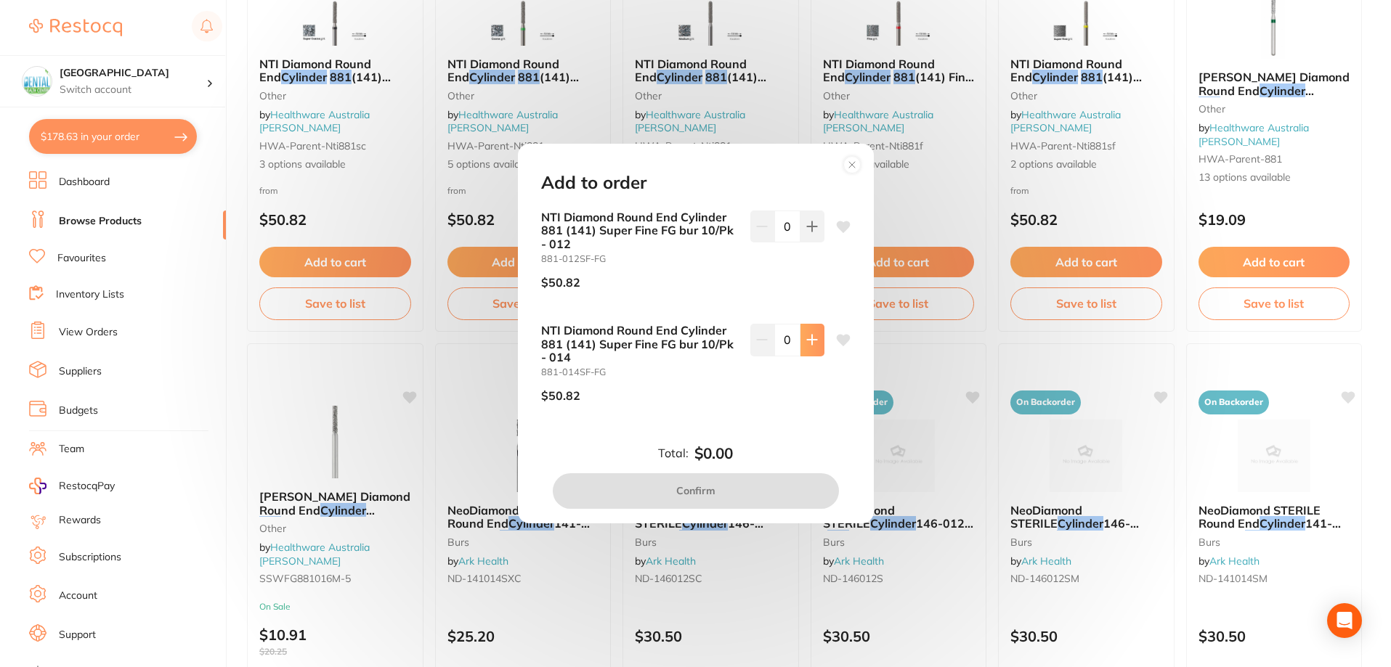
click at [810, 336] on icon at bounding box center [812, 340] width 12 height 12
type input "1"
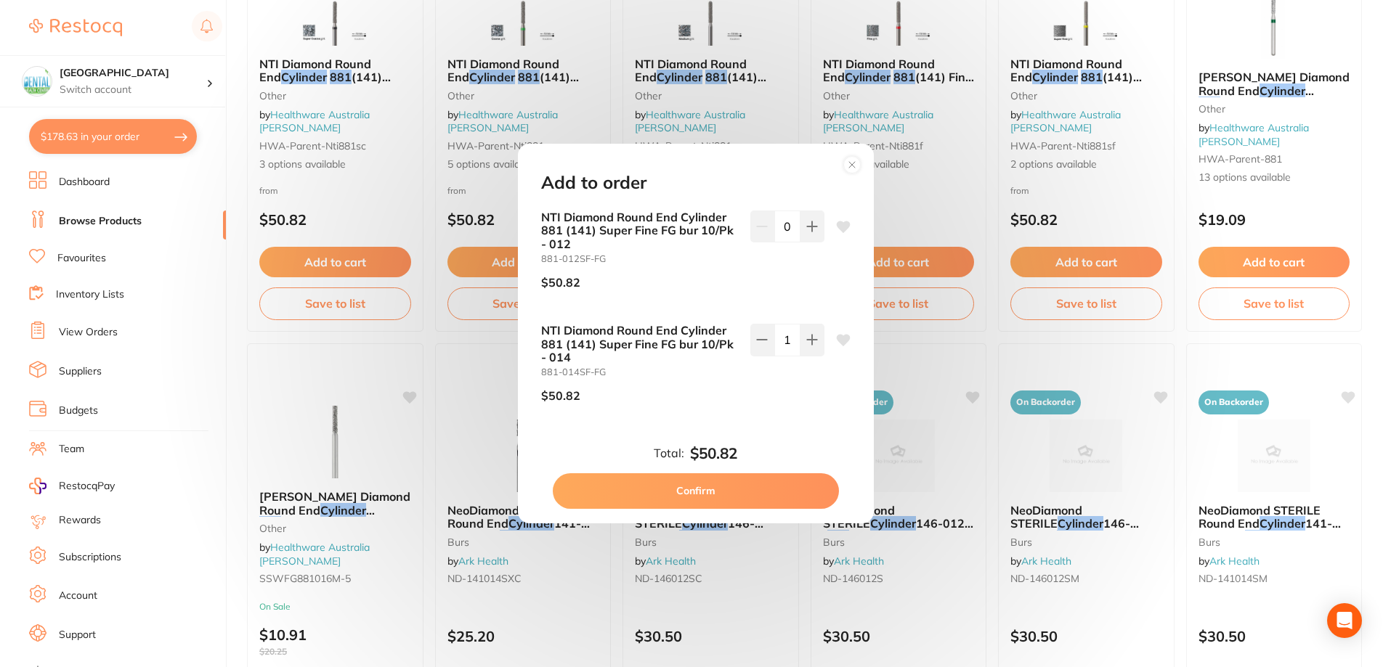
click at [711, 490] on button "Confirm" at bounding box center [696, 491] width 286 height 35
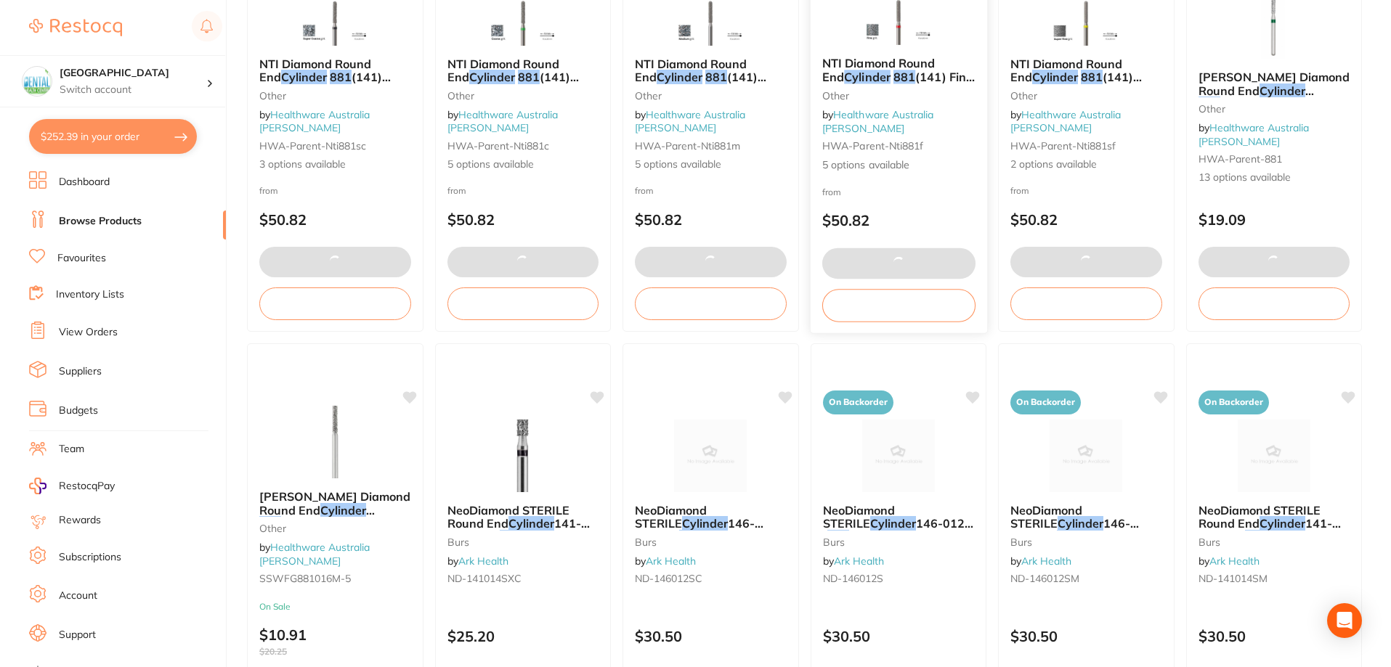
click at [908, 262] on button at bounding box center [897, 263] width 153 height 31
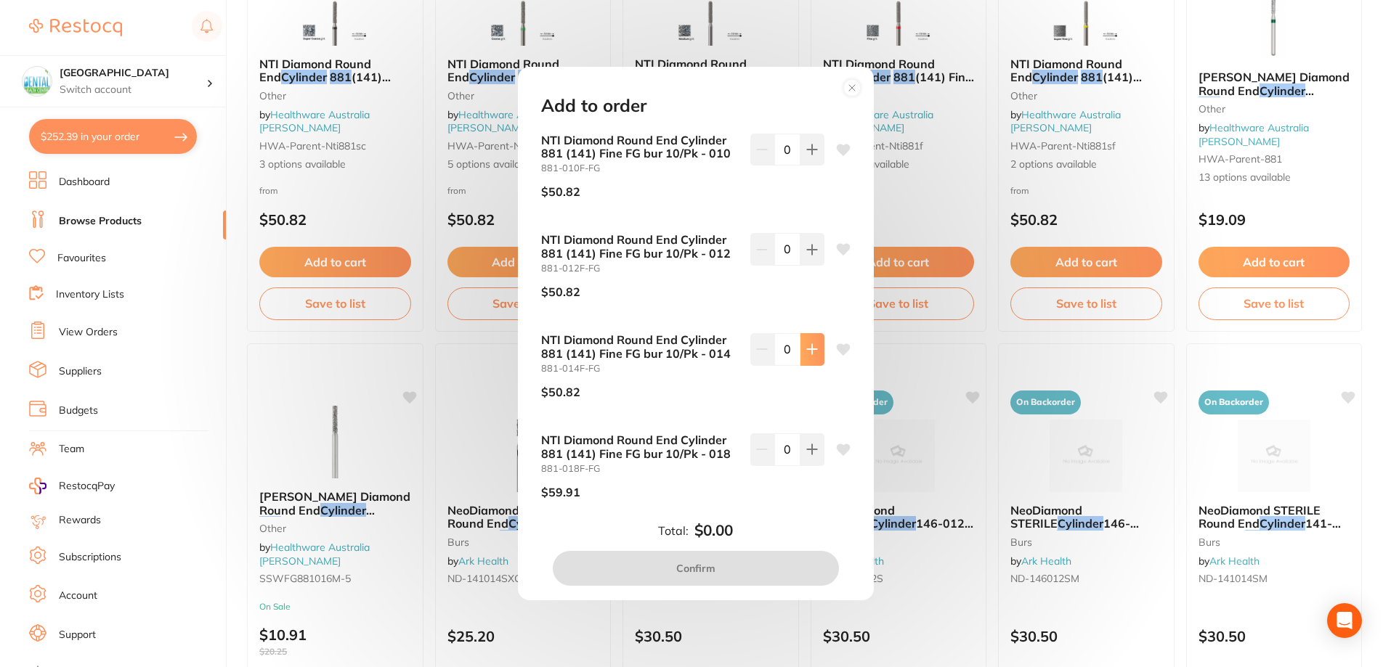
click at [803, 358] on button at bounding box center [812, 349] width 24 height 32
type input "1"
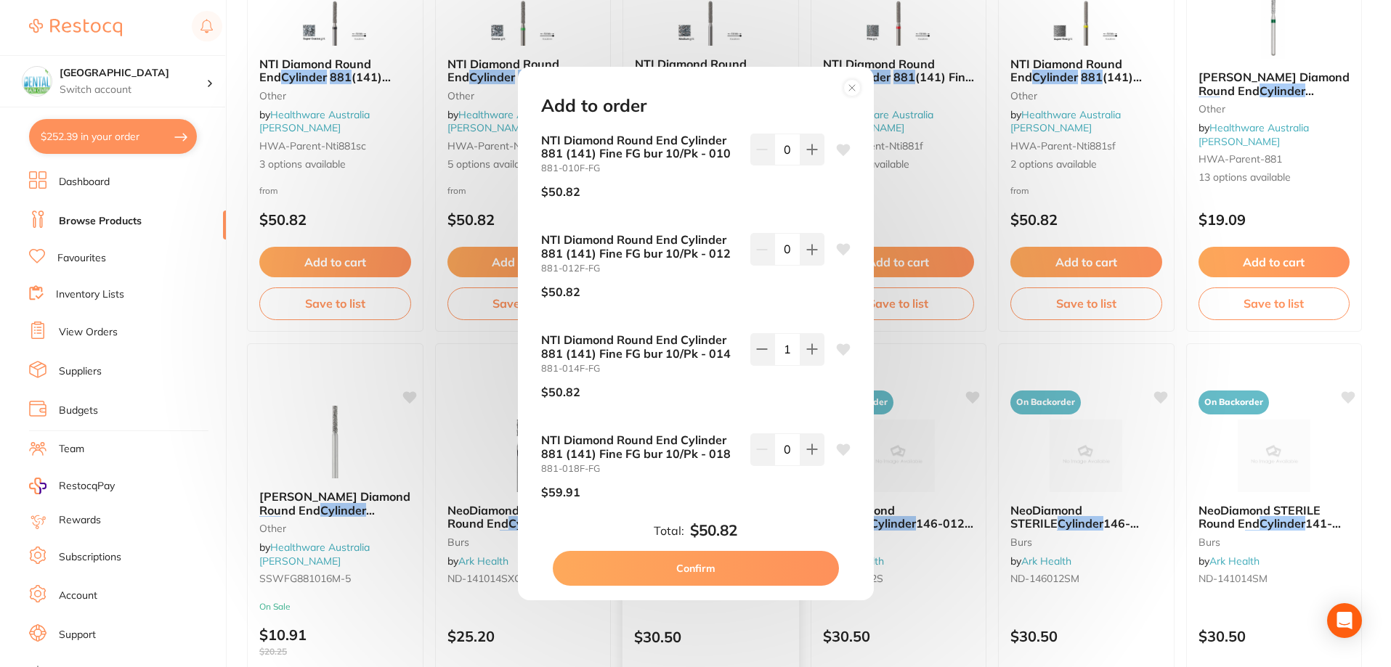
click at [742, 572] on button "Confirm" at bounding box center [696, 568] width 286 height 35
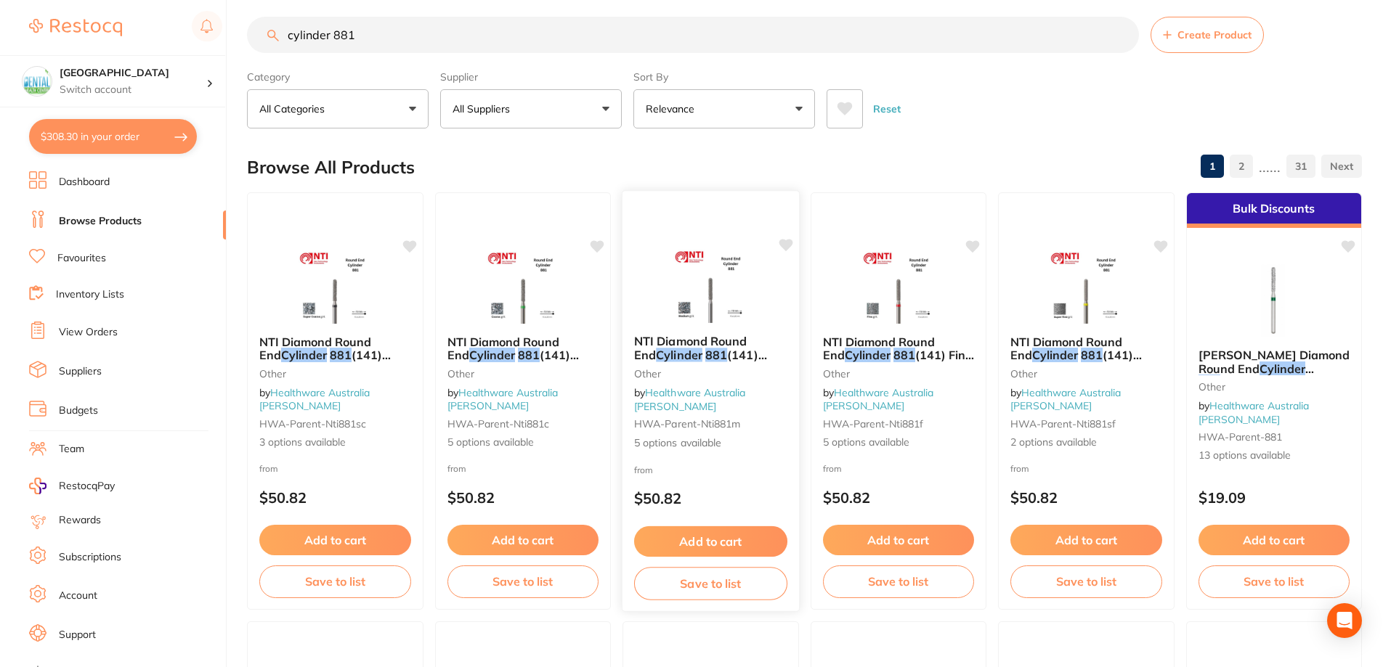
scroll to position [0, 0]
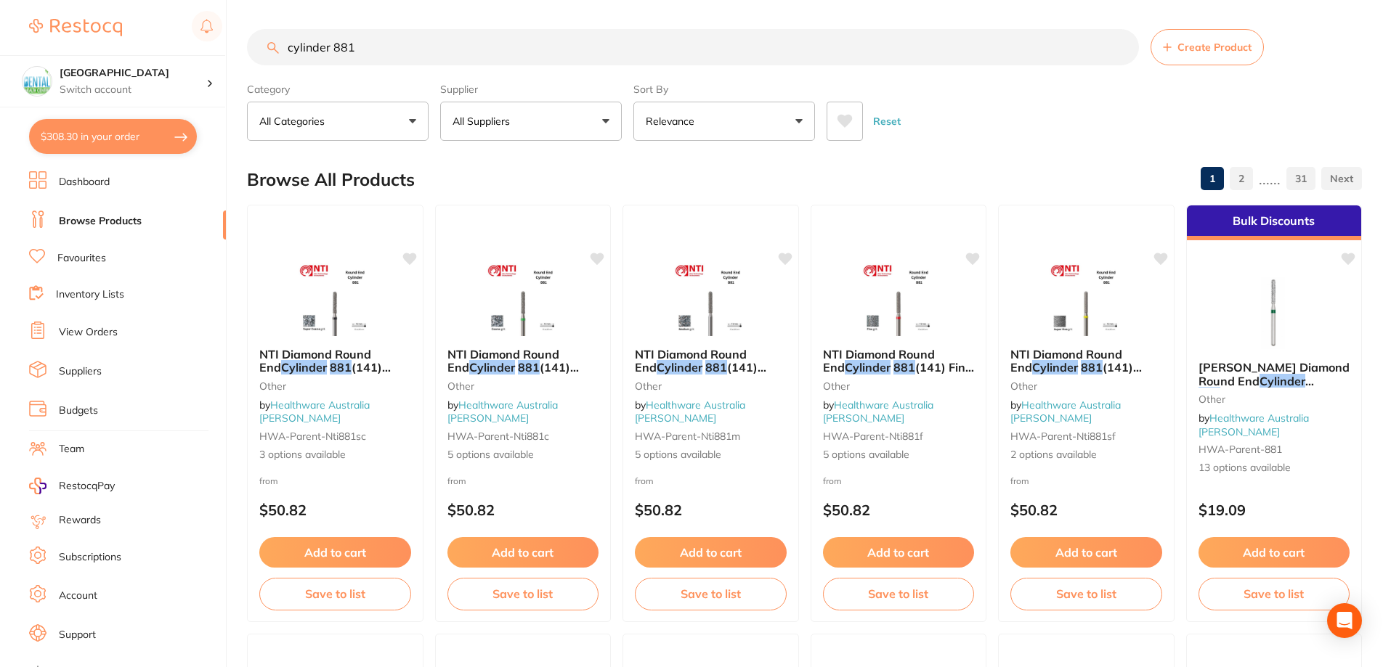
drag, startPoint x: 383, startPoint y: 46, endPoint x: 94, endPoint y: 31, distance: 289.5
click at [124, 32] on div "$308.30 Dental Health Centre Switch account Dental Health Centre $308.30 in you…" at bounding box center [695, 333] width 1391 height 667
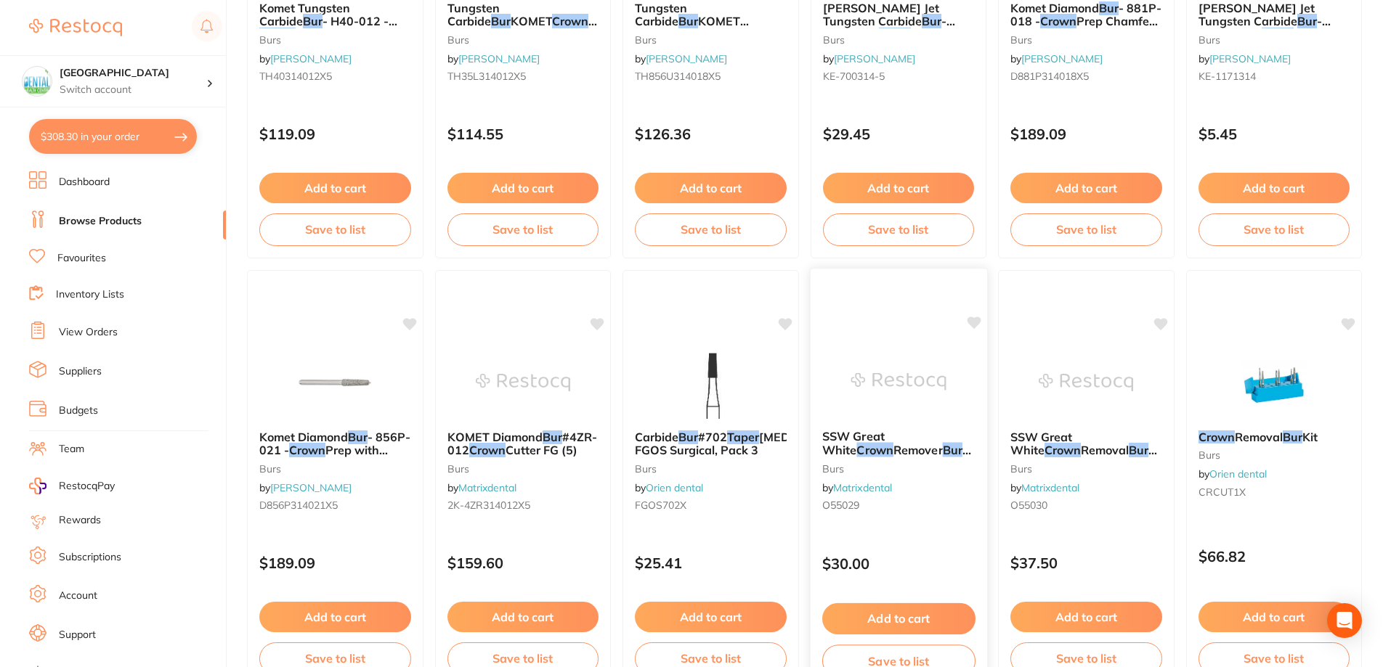
scroll to position [2811, 0]
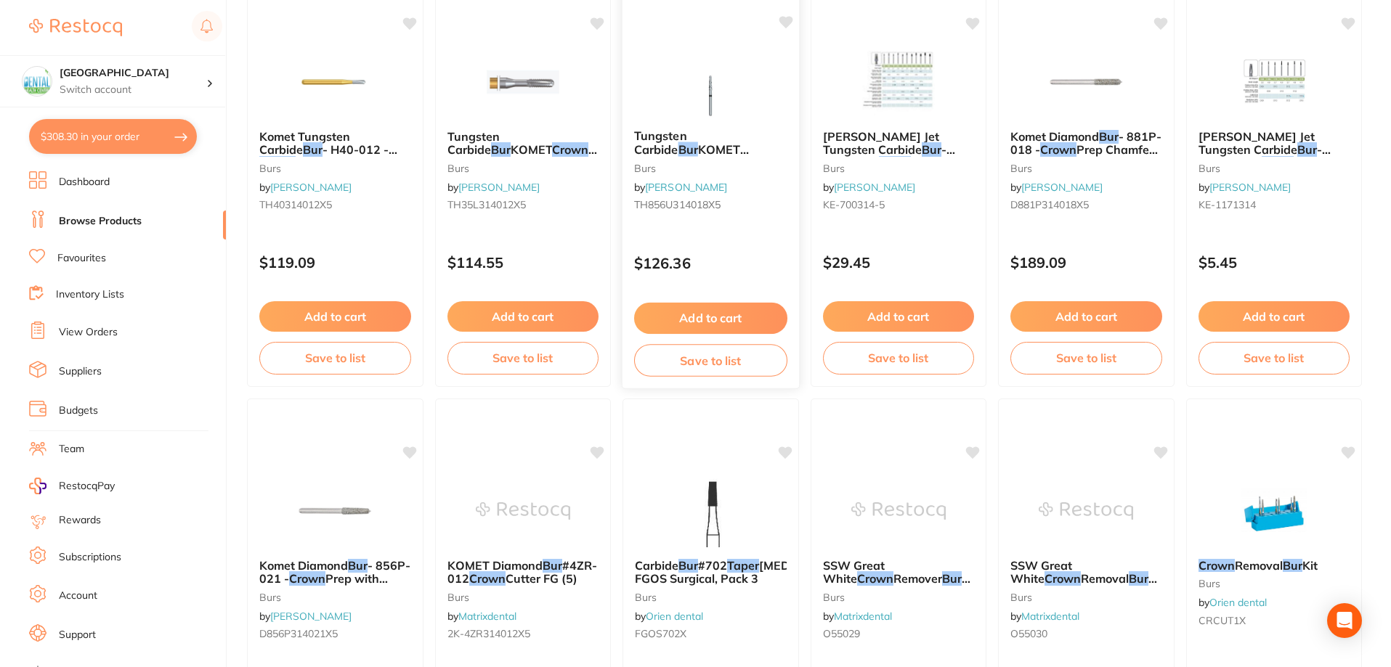
type input "crown taper bur"
